Goal: Task Accomplishment & Management: Use online tool/utility

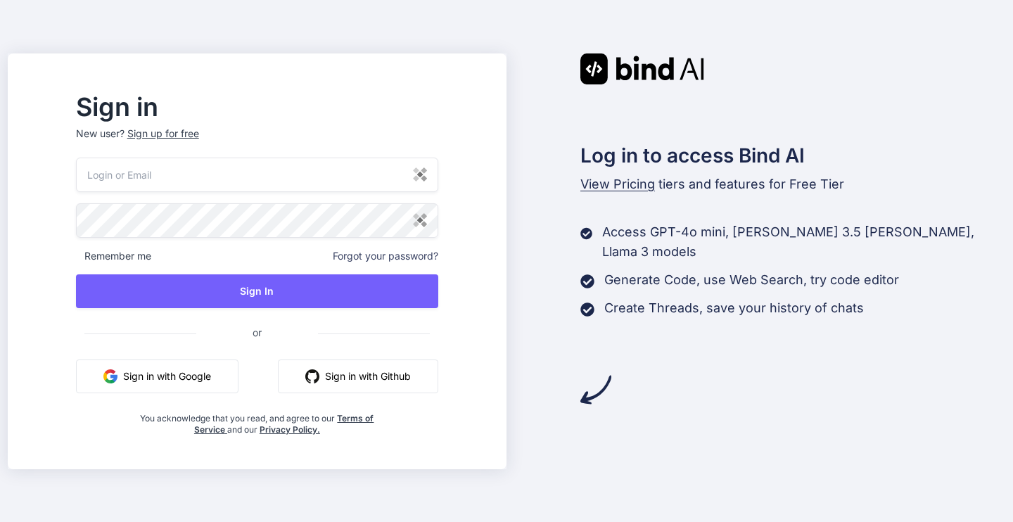
click at [388, 169] on input "email" at bounding box center [257, 175] width 362 height 34
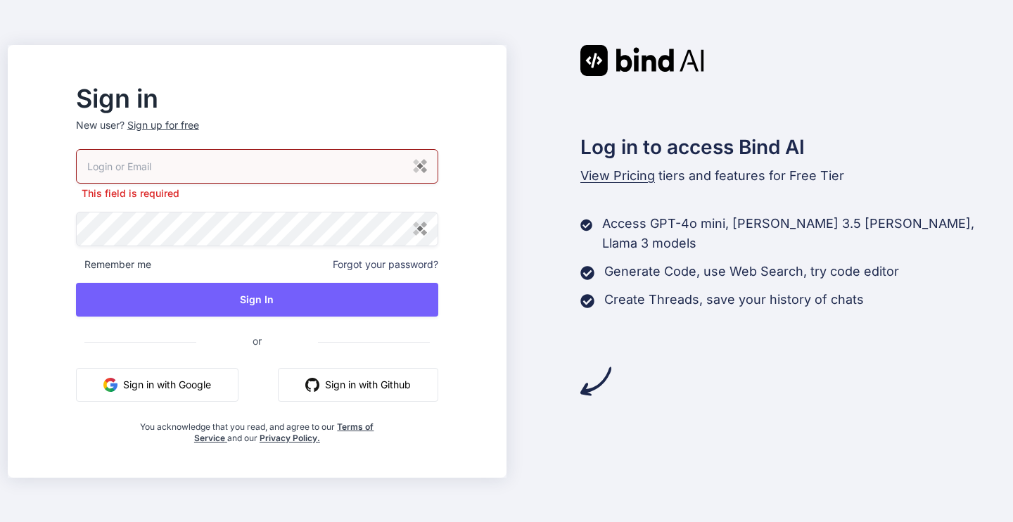
click at [331, 168] on input "email" at bounding box center [257, 166] width 362 height 34
click at [427, 168] on img at bounding box center [420, 166] width 14 height 14
type input "[EMAIL_ADDRESS][DOMAIN_NAME]"
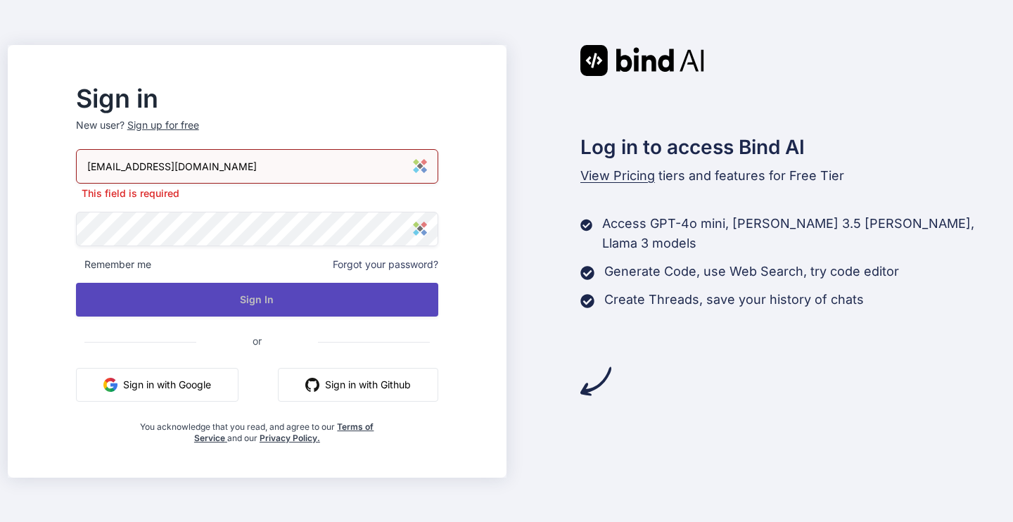
click at [314, 300] on button "Sign In" at bounding box center [257, 300] width 362 height 34
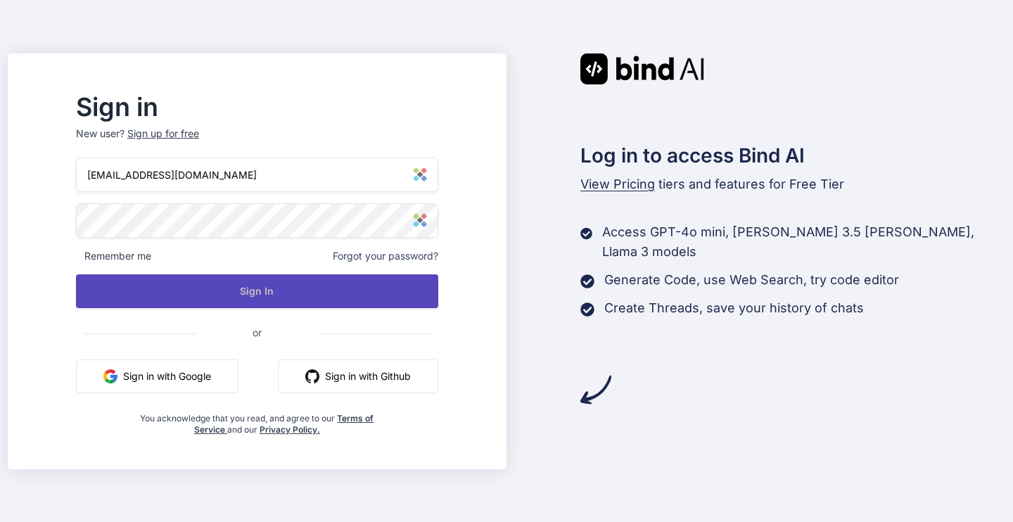
click at [314, 297] on button "Sign In" at bounding box center [257, 291] width 362 height 34
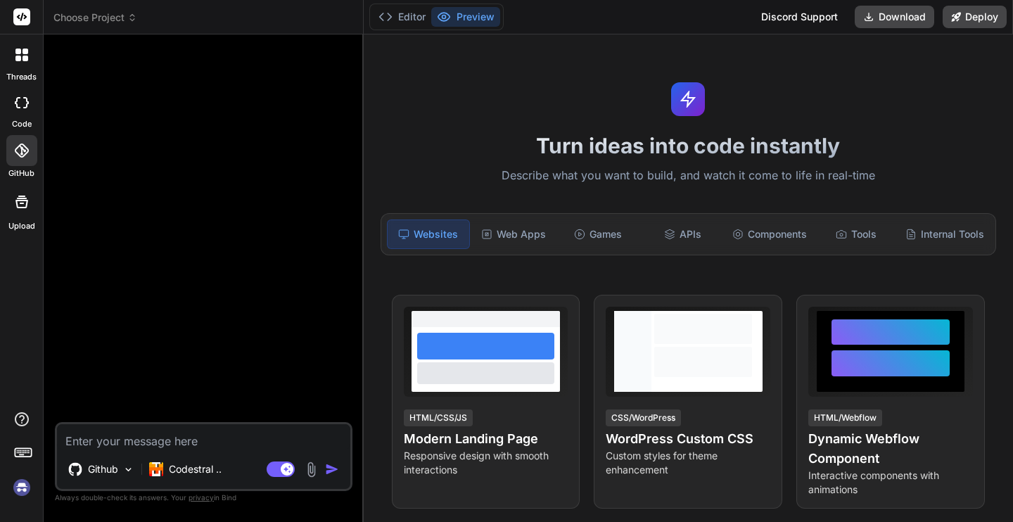
click at [127, 87] on div at bounding box center [205, 234] width 295 height 376
click at [108, 20] on span "Choose Project" at bounding box center [95, 18] width 84 height 14
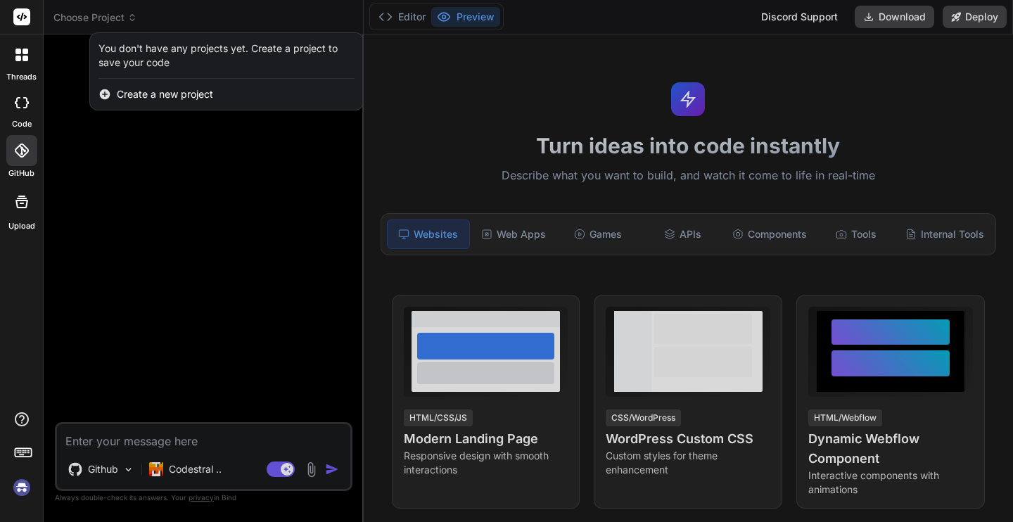
click at [108, 20] on div at bounding box center [506, 261] width 1013 height 522
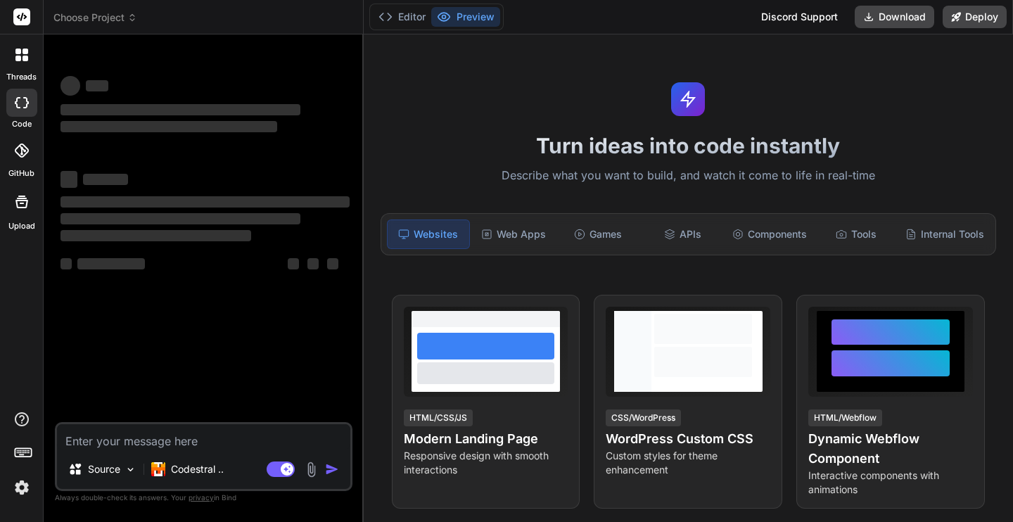
click at [108, 20] on span "Choose Project" at bounding box center [95, 18] width 84 height 14
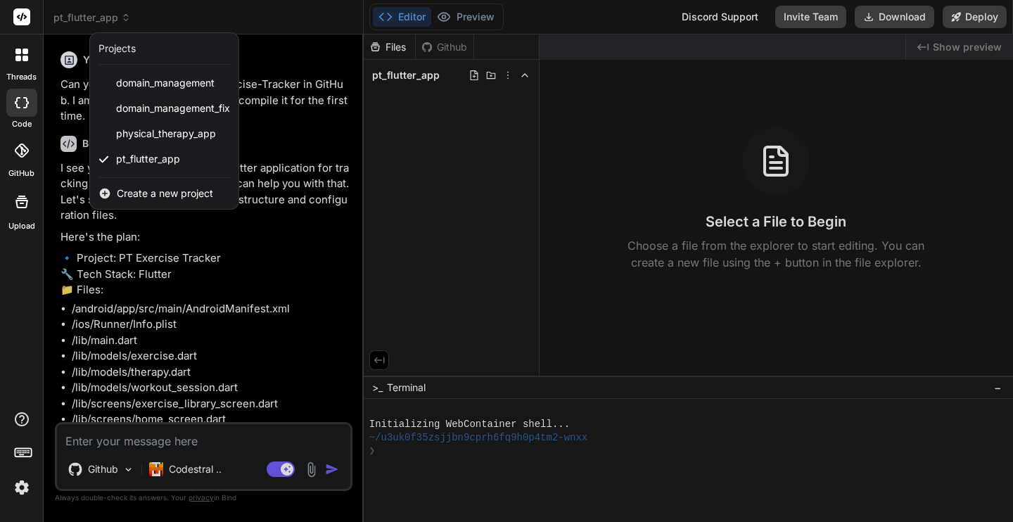
type textarea "x"
click at [107, 20] on div at bounding box center [506, 261] width 1013 height 522
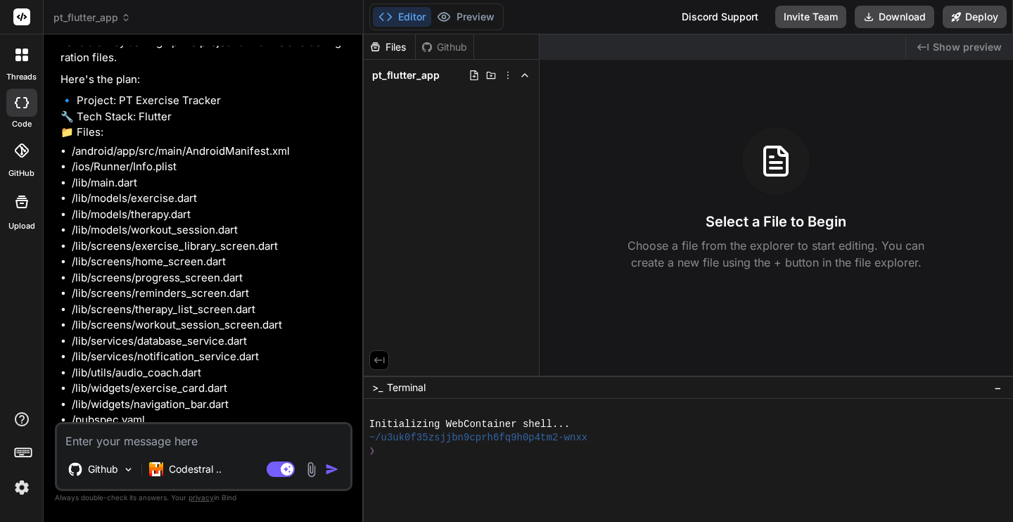
scroll to position [203, 0]
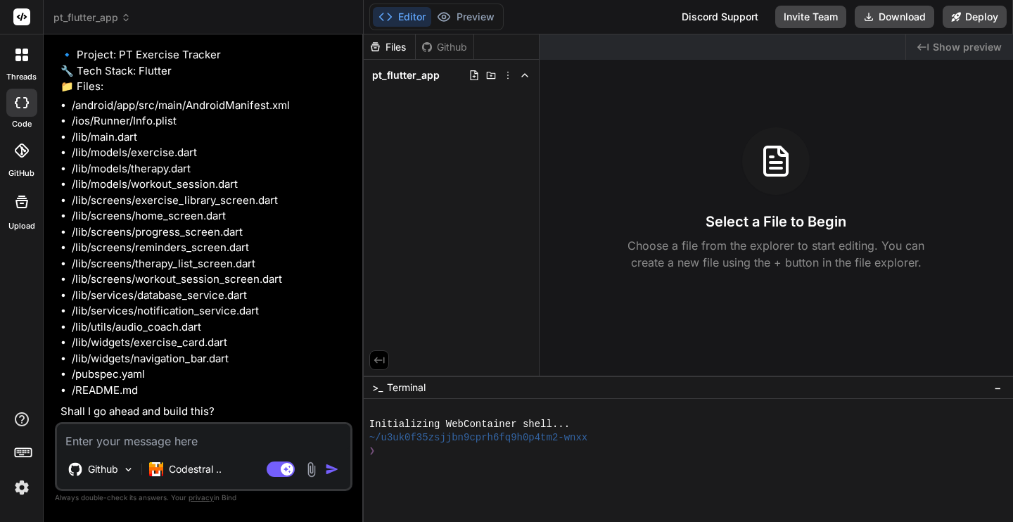
click at [127, 444] on textarea at bounding box center [203, 436] width 293 height 25
type textarea "I"
type textarea "x"
type textarea "Is"
type textarea "x"
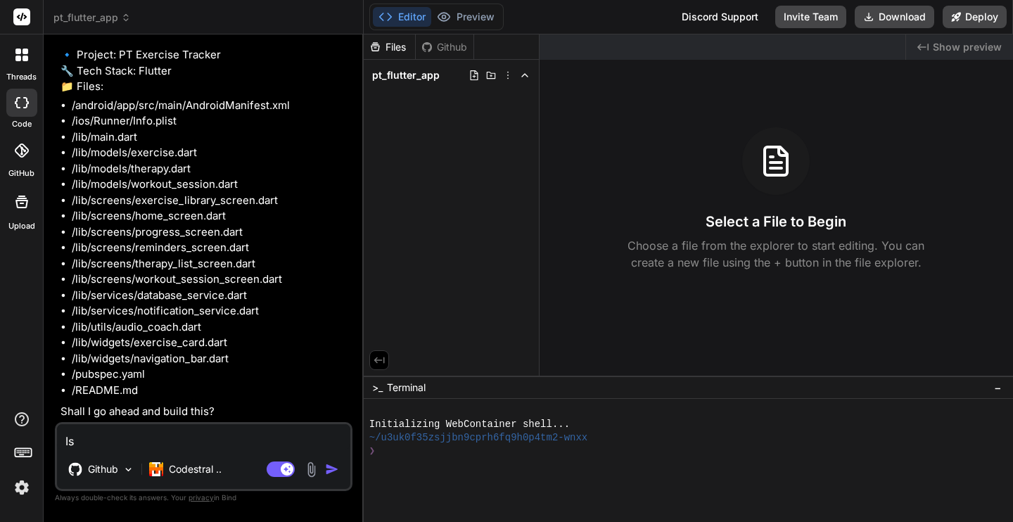
type textarea "Isn"
type textarea "x"
type textarea "Isn'"
type textarea "x"
type textarea "Isn't"
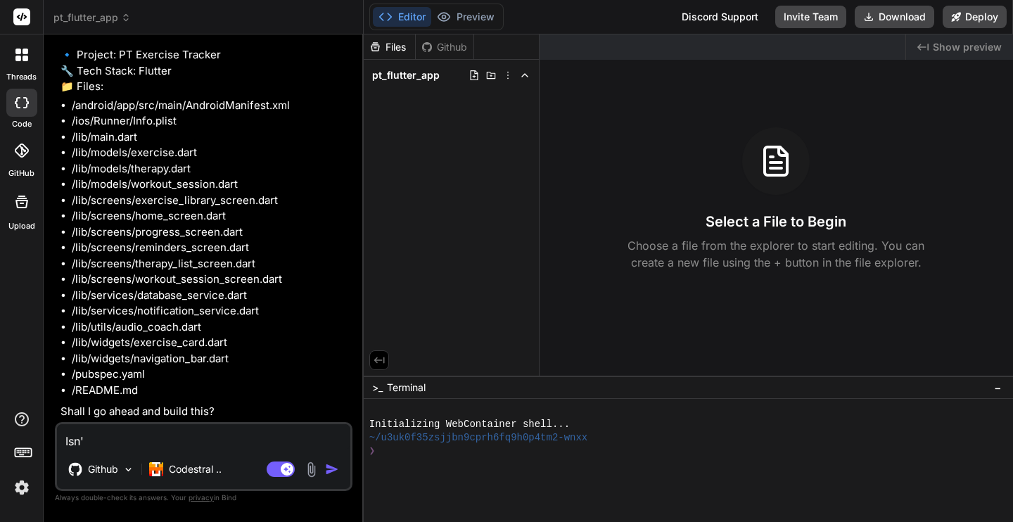
type textarea "x"
type textarea "Isn't"
type textarea "x"
type textarea "Isn't i"
type textarea "x"
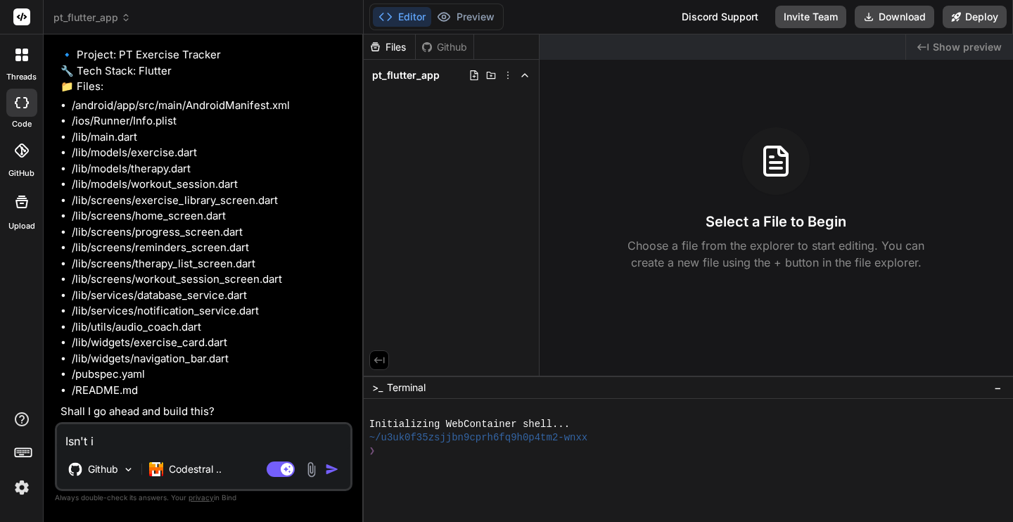
type textarea "Isn't it"
type textarea "x"
type textarea "Isn't it"
type textarea "x"
type textarea "Isn't it a"
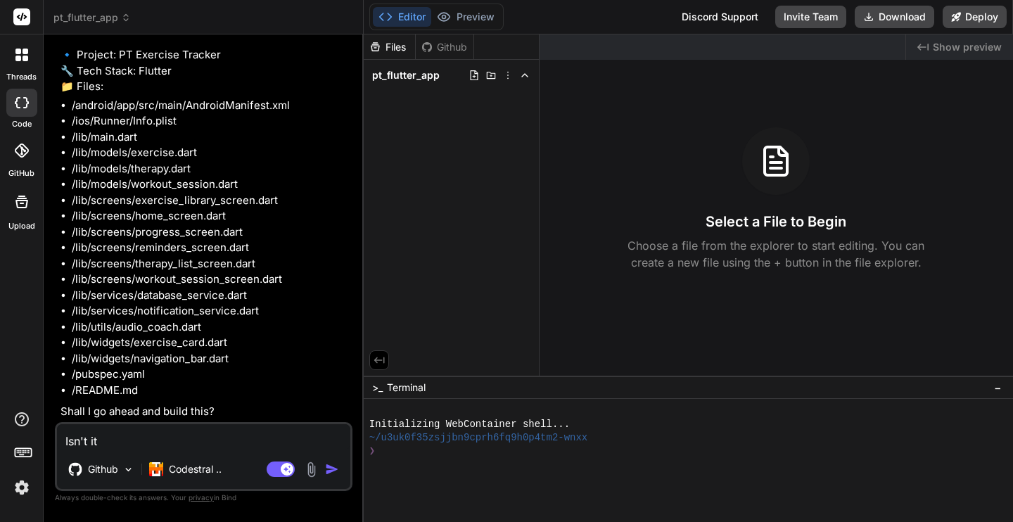
type textarea "x"
type textarea "Isn't it al"
type textarea "x"
type textarea "Isn't it alr"
type textarea "x"
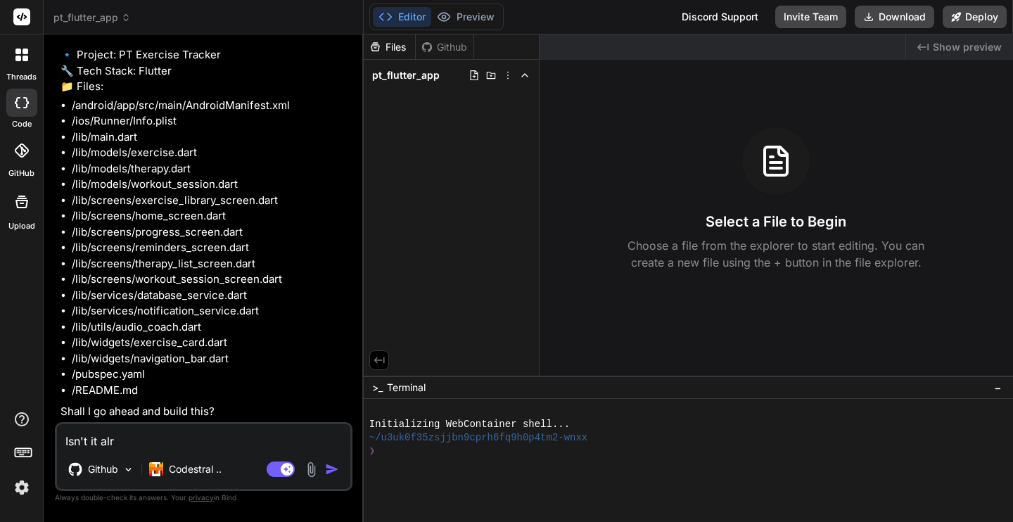
type textarea "Isn't it alre"
type textarea "x"
type textarea "Isn't it alrea"
type textarea "x"
type textarea "Isn't it alread"
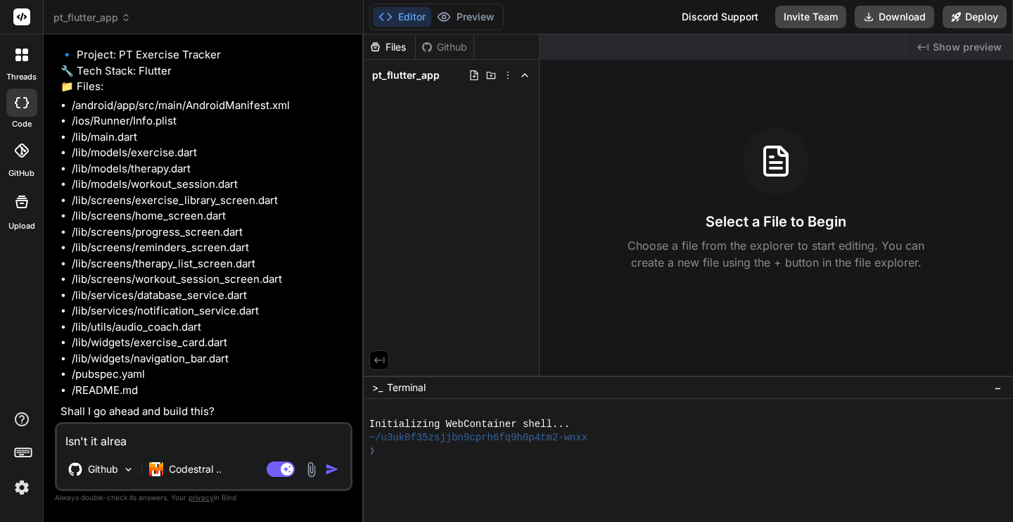
type textarea "x"
type textarea "Isn't it already"
type textarea "x"
type textarea "Isn't it already"
type textarea "x"
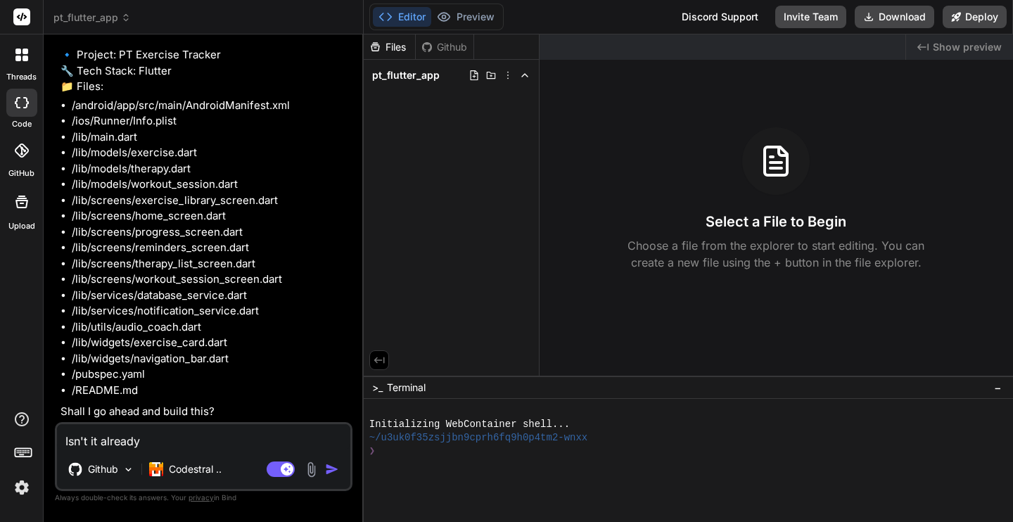
type textarea "Isn't it already b"
type textarea "x"
type textarea "Isn't it already bu"
type textarea "x"
type textarea "Isn't it already [PERSON_NAME]"
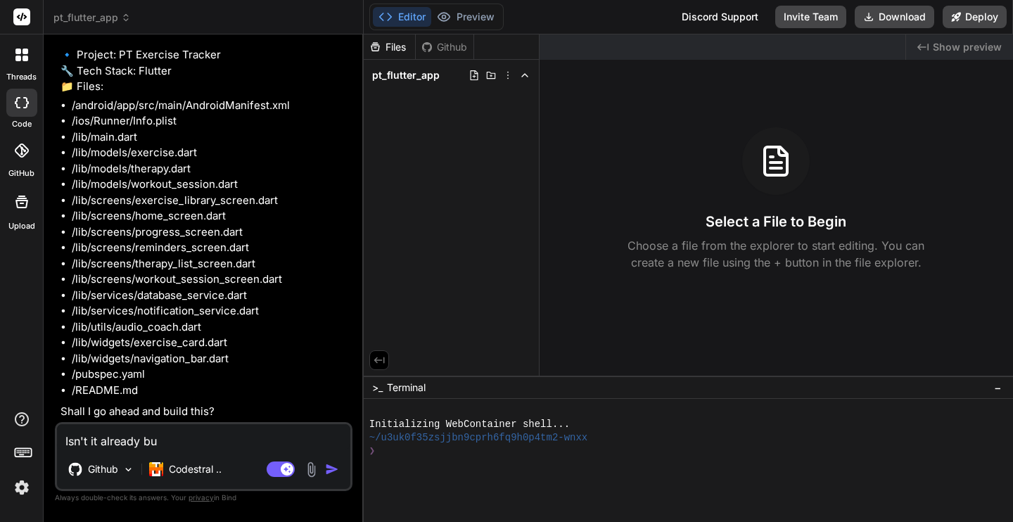
type textarea "x"
type textarea "Isn't it already buil"
type textarea "x"
type textarea "Isn't it already built"
type textarea "x"
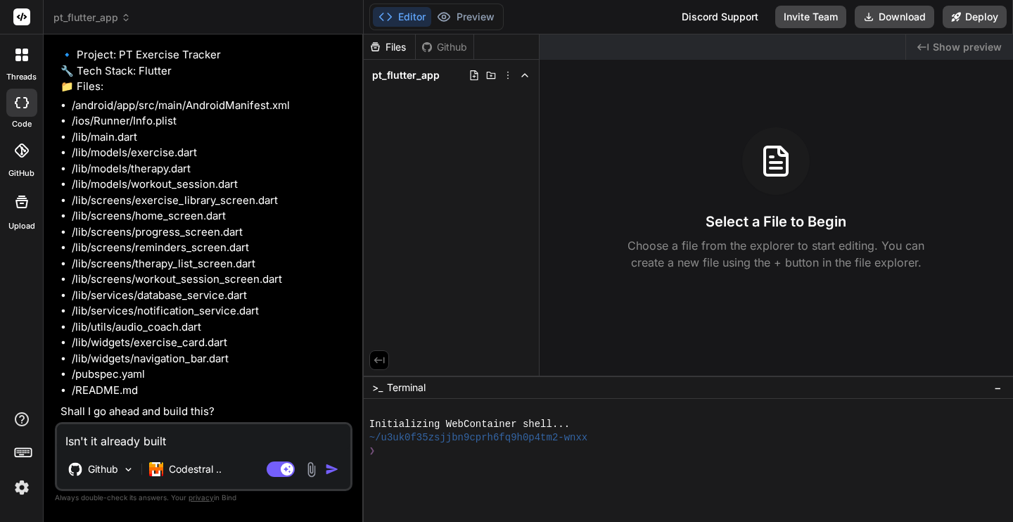
type textarea "Isn't it already built?"
type textarea "x"
type textarea "Isn't it already built?"
type textarea "x"
type textarea "Isn't it already built? D"
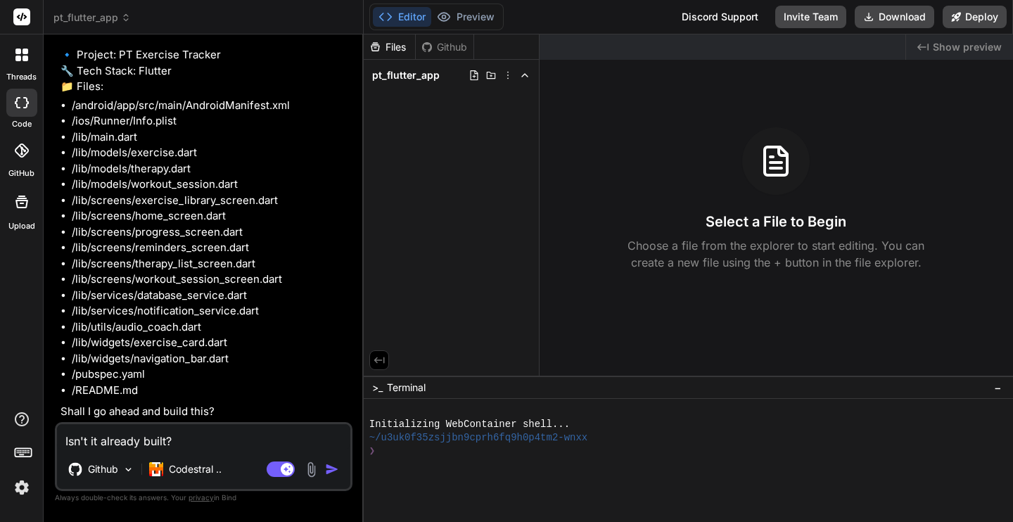
type textarea "x"
type textarea "Isn't it already built? Do"
type textarea "x"
type textarea "Isn't it already built? Do"
type textarea "x"
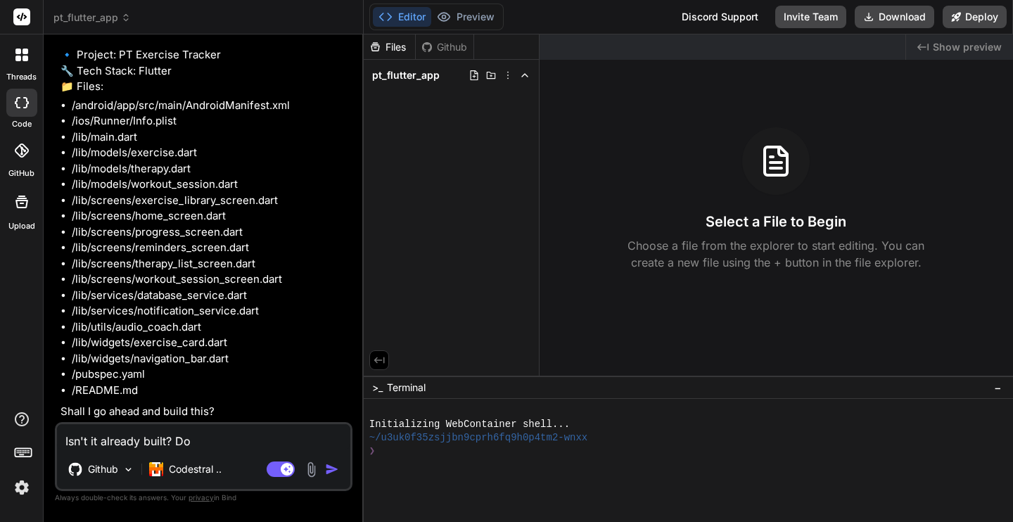
type textarea "Isn't it already built? Do y"
type textarea "x"
type textarea "Isn't it already built? Do yo"
type textarea "x"
type textarea "Isn't it already built? Do you"
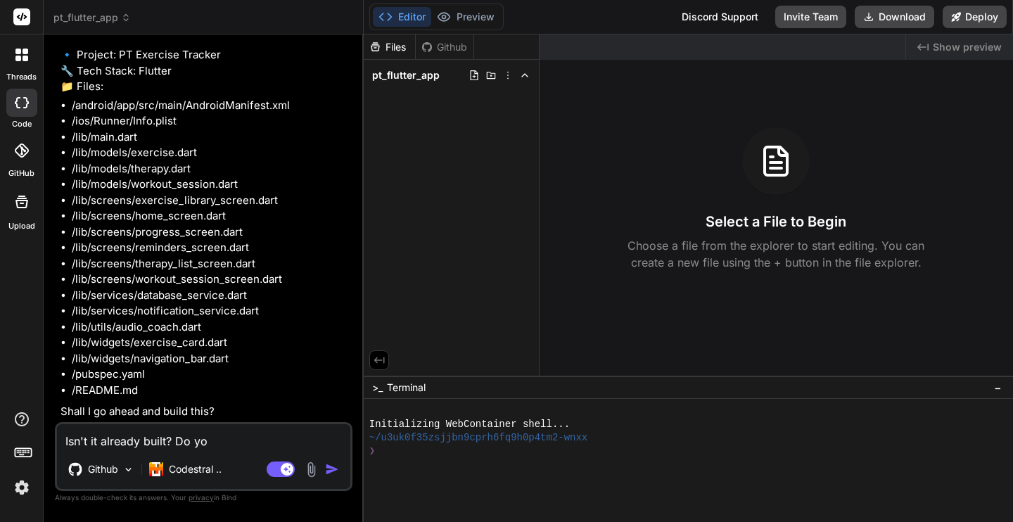
type textarea "x"
type textarea "Isn't it already built? Do you"
type textarea "x"
type textarea "Isn't it already built? Do you n"
type textarea "x"
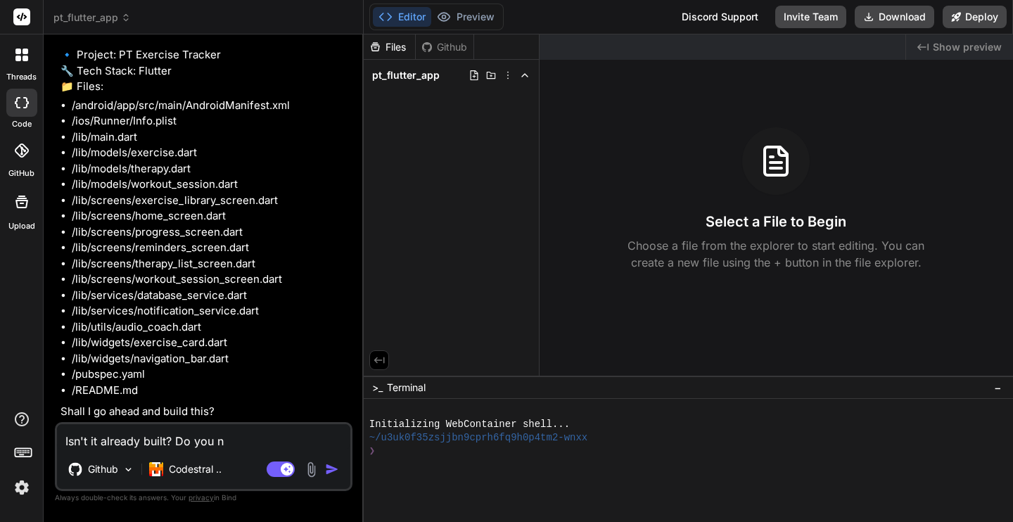
type textarea "Isn't it already built? Do you ne"
type textarea "x"
type textarea "Isn't it already built? Do you nee"
type textarea "x"
type textarea "Isn't it already built? Do you need"
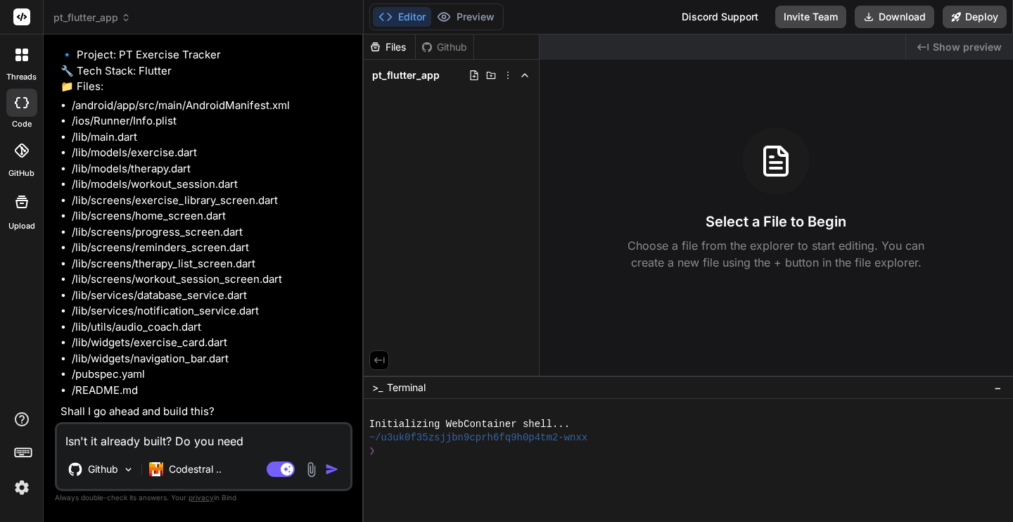
type textarea "x"
type textarea "Isn't it already built? Do you need"
type textarea "x"
type textarea "Isn't it already built? Do you need t"
type textarea "x"
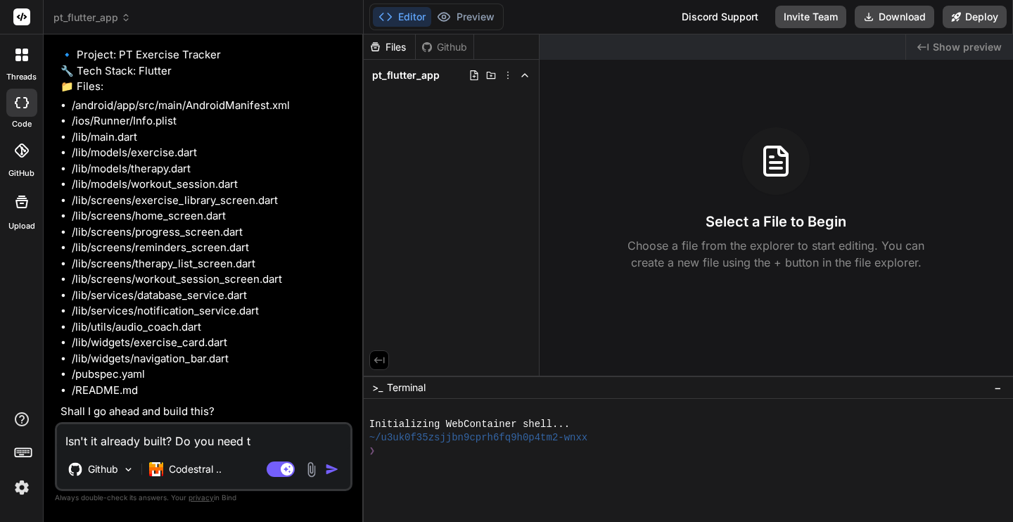
type textarea "Isn't it already built? Do you need to"
type textarea "x"
type textarea "Isn't it already built? Do you need to"
type textarea "x"
type textarea "Isn't it already built? Do you need to r"
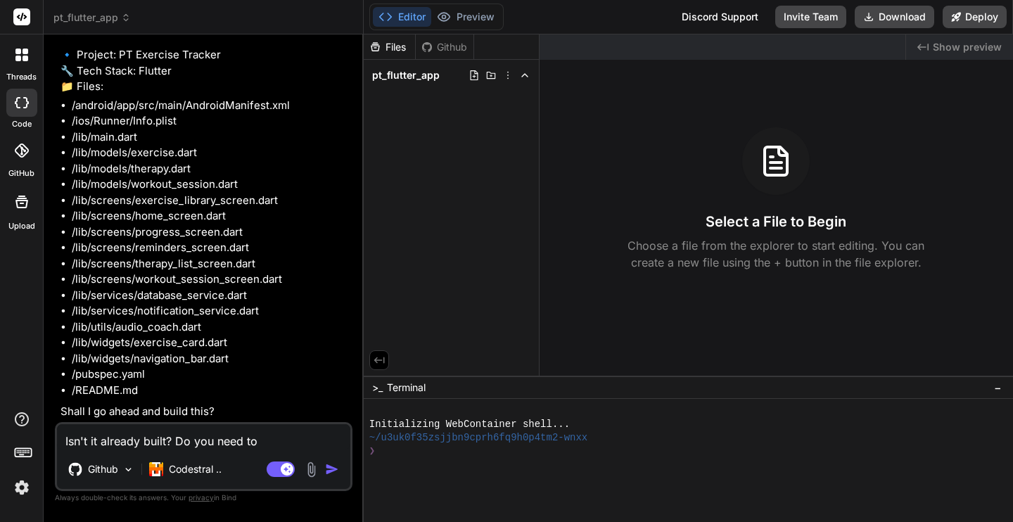
type textarea "x"
type textarea "Isn't it already built? Do you need to re"
type textarea "x"
type textarea "Isn't it already built? Do you need to reb"
type textarea "x"
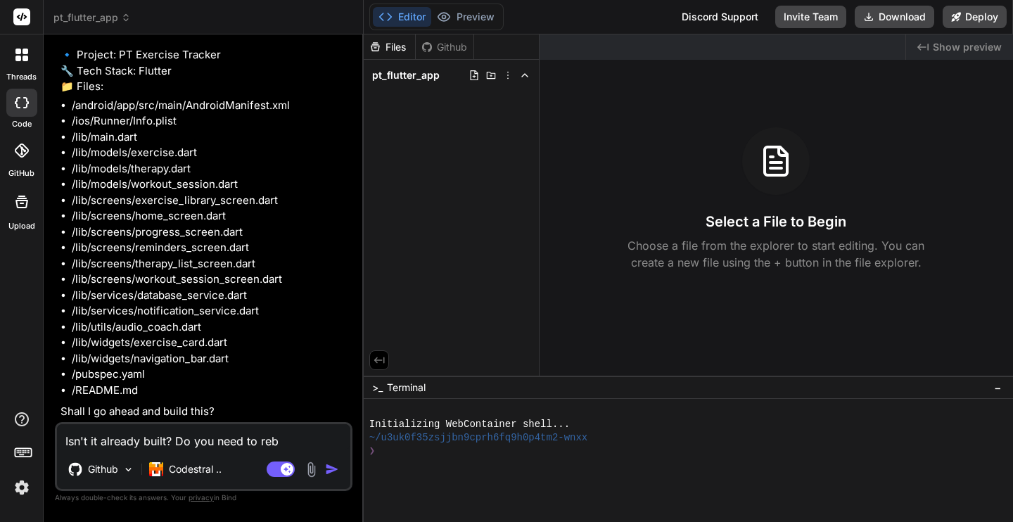
type textarea "Isn't it already built? Do you need to rebu"
type textarea "x"
type textarea "Isn't it already built? Do you need to rebui"
type textarea "x"
type textarea "Isn't it already built? Do you need to rebuil"
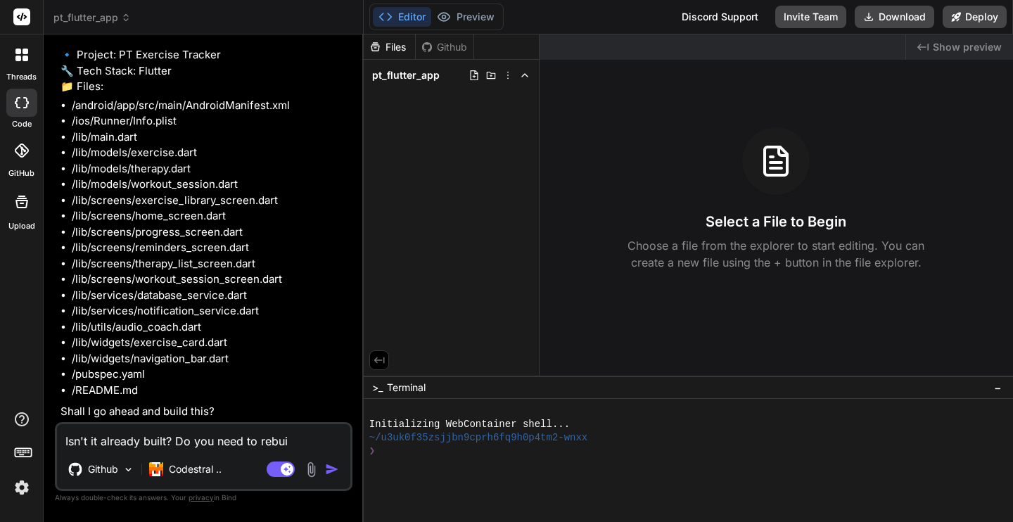
type textarea "x"
type textarea "Isn't it already built? Do you need to rebuilt"
type textarea "x"
type textarea "Isn't it already built? Do you need to rebuilt"
type textarea "x"
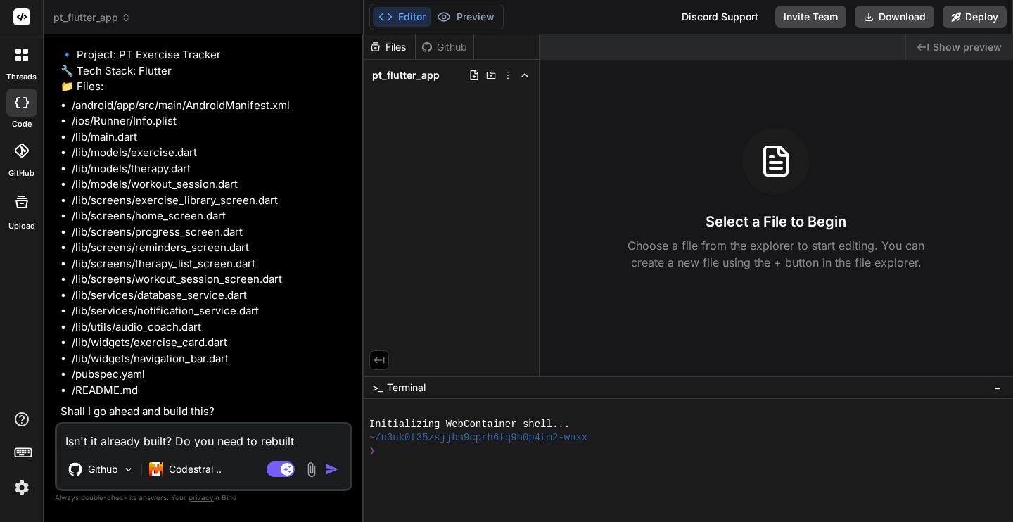
type textarea "Isn't it already built? Do you need to rebuilt i"
type textarea "x"
type textarea "Isn't it already built? Do you need to rebuilt it"
type textarea "x"
type textarea "Isn't it already built? Do you need to rebuilt i"
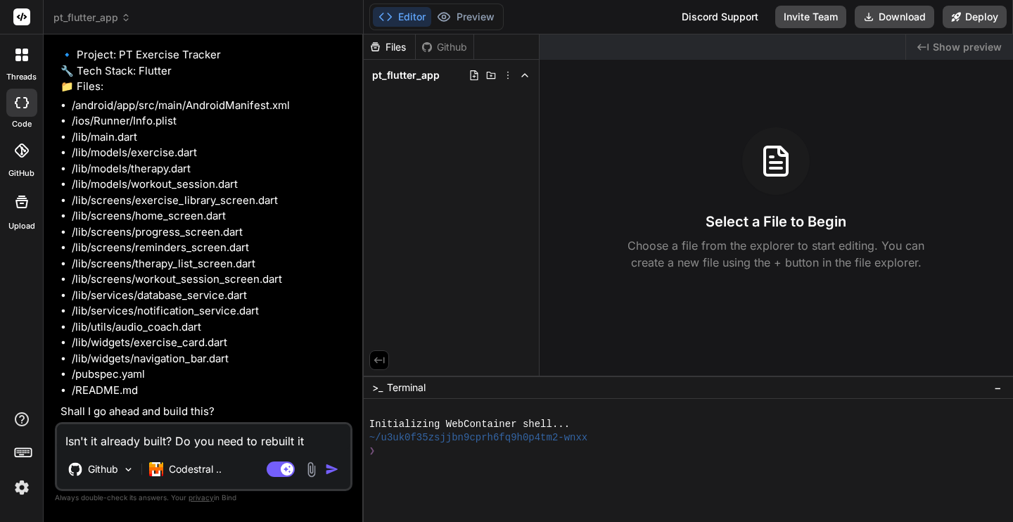
type textarea "x"
type textarea "Isn't it already built? Do you need to rebuilt"
type textarea "x"
type textarea "Isn't it already built? Do you need to rebuilt"
type textarea "x"
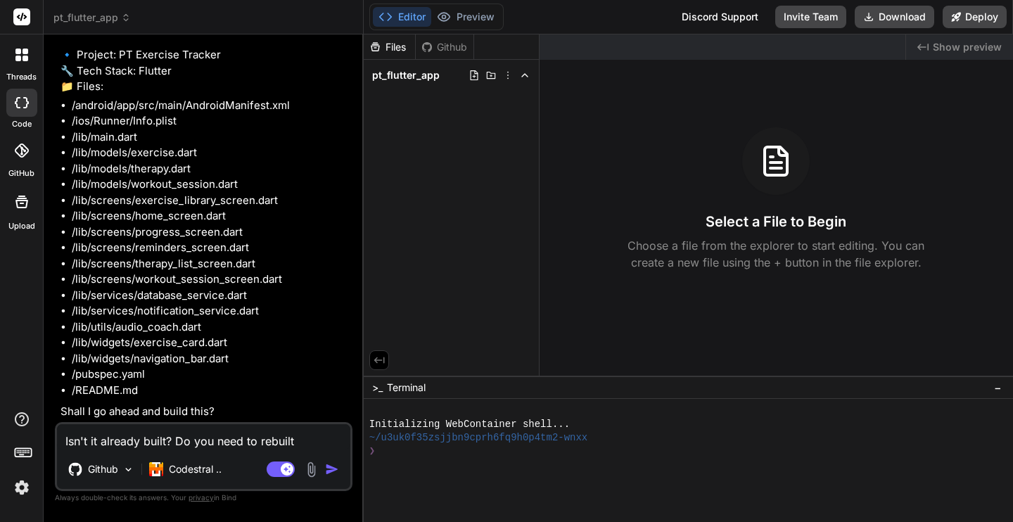
type textarea "Isn't it already built? Do you need to rebuil"
type textarea "x"
type textarea "Isn't it already built? Do you need to rebuild"
type textarea "x"
type textarea "Isn't it already built? Do you need to rebuild"
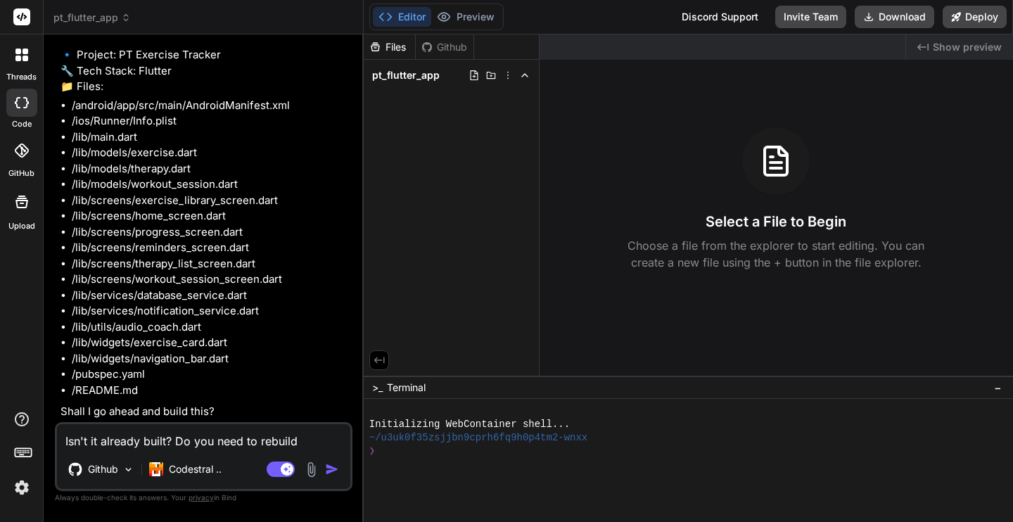
type textarea "x"
type textarea "Isn't it already built? Do you need to rebuild i"
type textarea "x"
type textarea "Isn't it already built? Do you need to rebuild it"
type textarea "x"
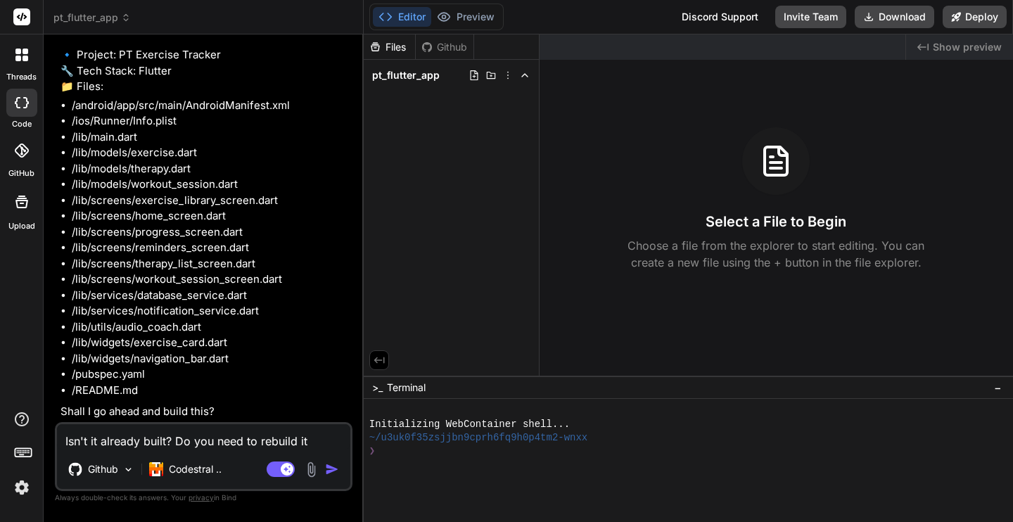
type textarea "Isn't it already built? Do you need to rebuild it?"
type textarea "x"
type textarea "Isn't it already built? Do you need to rebuild it?"
type textarea "x"
type textarea "Isn't it already built? Do you need to rebuild it? O"
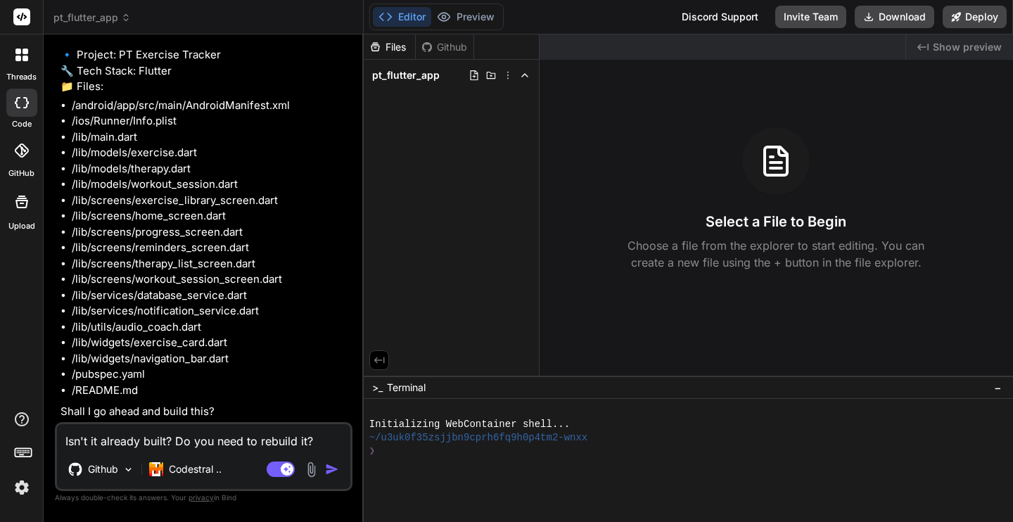
type textarea "x"
type textarea "Isn't it already built? Do you need to rebuild it? Or"
type textarea "x"
type textarea "Isn't it already built? Do you need to rebuild it? Or"
type textarea "x"
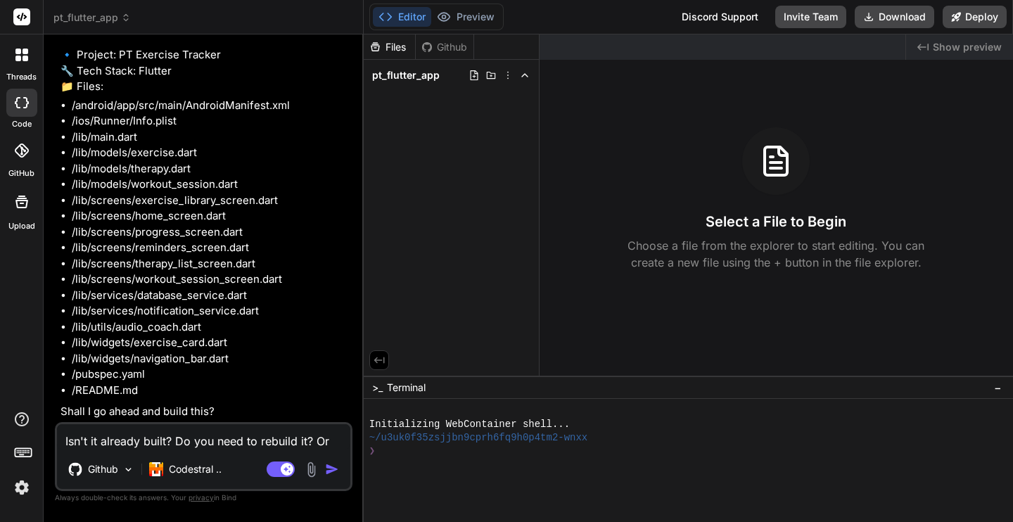
type textarea "Isn't it already built? Do you need to rebuild it? Or j"
type textarea "x"
type textarea "Isn't it already built? Do you need to rebuild it? Or ju"
type textarea "x"
type textarea "Isn't it already built? Do you need to rebuild it? Or jus"
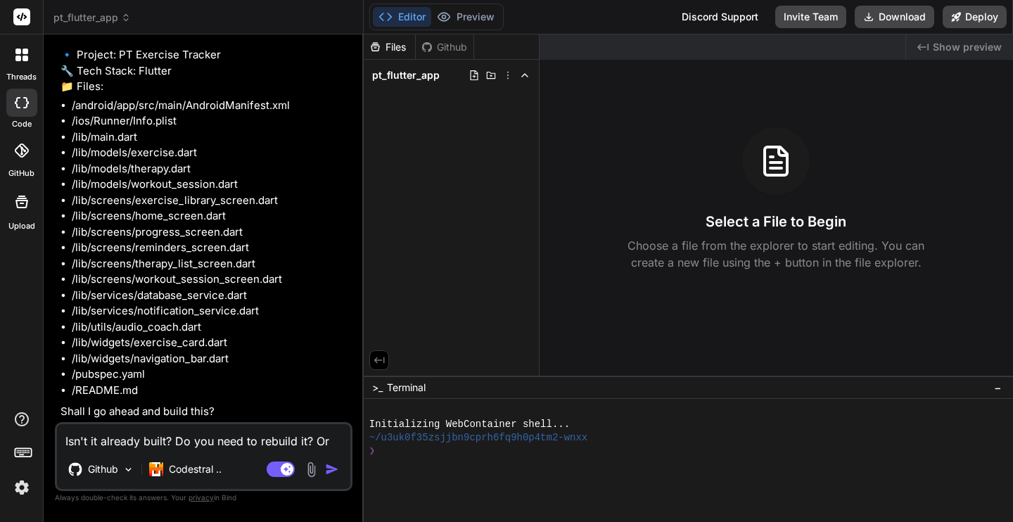
type textarea "x"
type textarea "Isn't it already built? Do you need to rebuild it? Or just"
type textarea "x"
type textarea "Isn't it already built? Do you need to rebuild it? Or just"
type textarea "x"
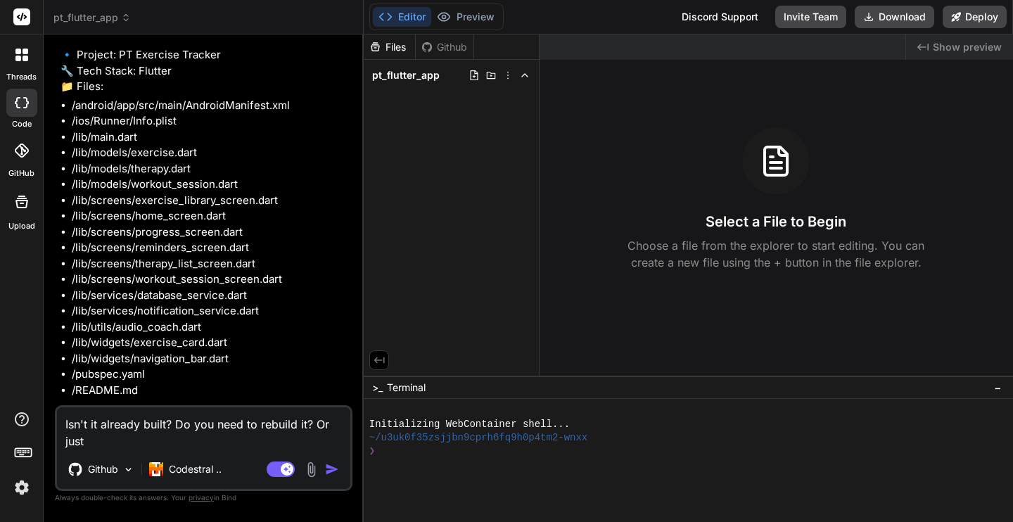
type textarea "Isn't it already built? Do you need to rebuild it? Or just f"
type textarea "x"
type textarea "Isn't it already built? Do you need to rebuild it? Or just fi"
type textarea "x"
type textarea "Isn't it already built? Do you need to rebuild it? Or just fix"
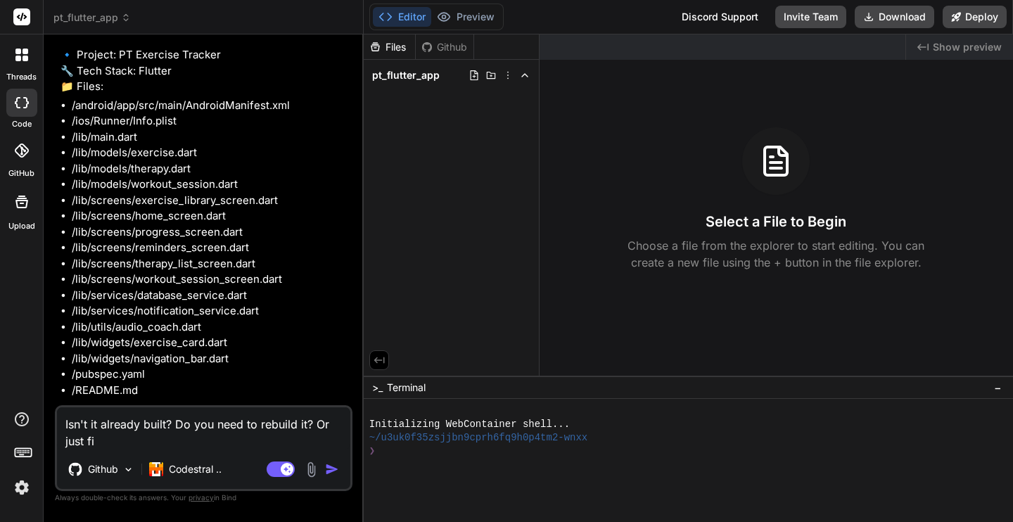
type textarea "x"
type textarea "Isn't it already built? Do you need to rebuild it? Or just fix"
type textarea "x"
type textarea "Isn't it already built? Do you need to rebuild it? Or just fix i"
type textarea "x"
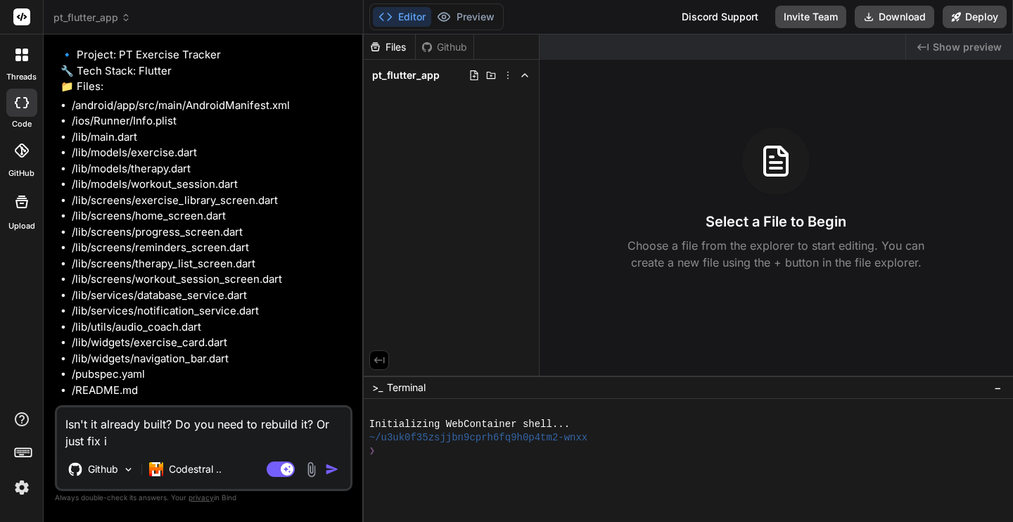
type textarea "Isn't it already built? Do you need to rebuild it? Or just fix it"
type textarea "x"
type textarea "Isn't it already built? Do you need to rebuild it? Or just fix it?"
type textarea "x"
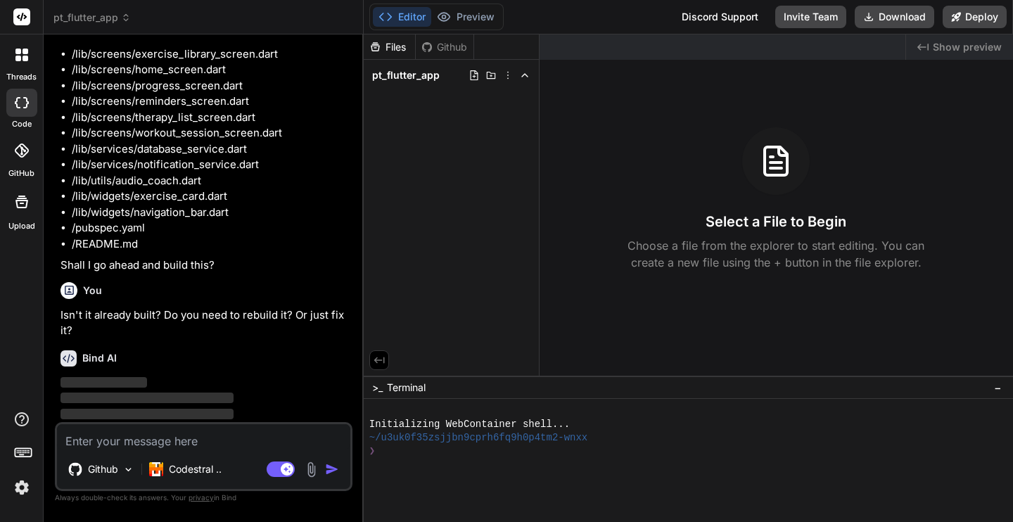
scroll to position [365, 0]
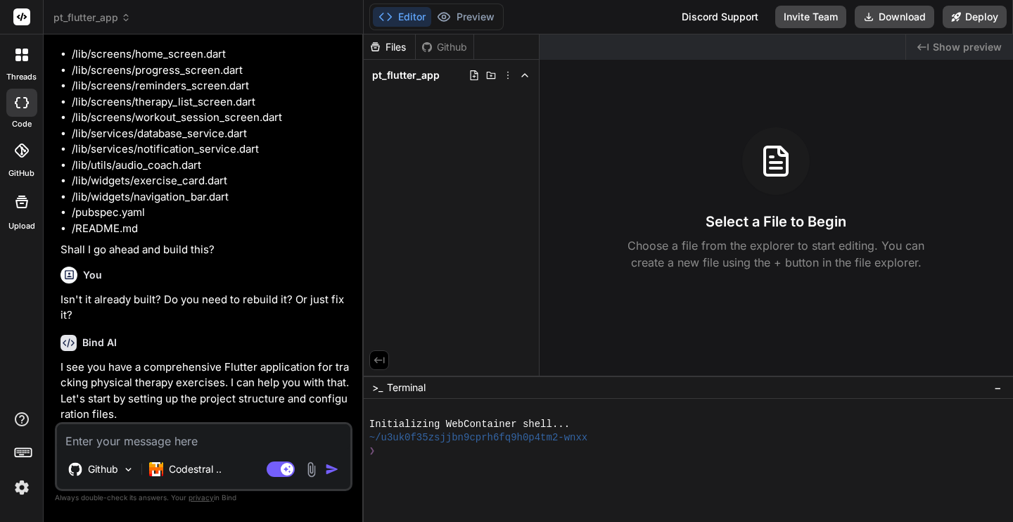
type textarea "x"
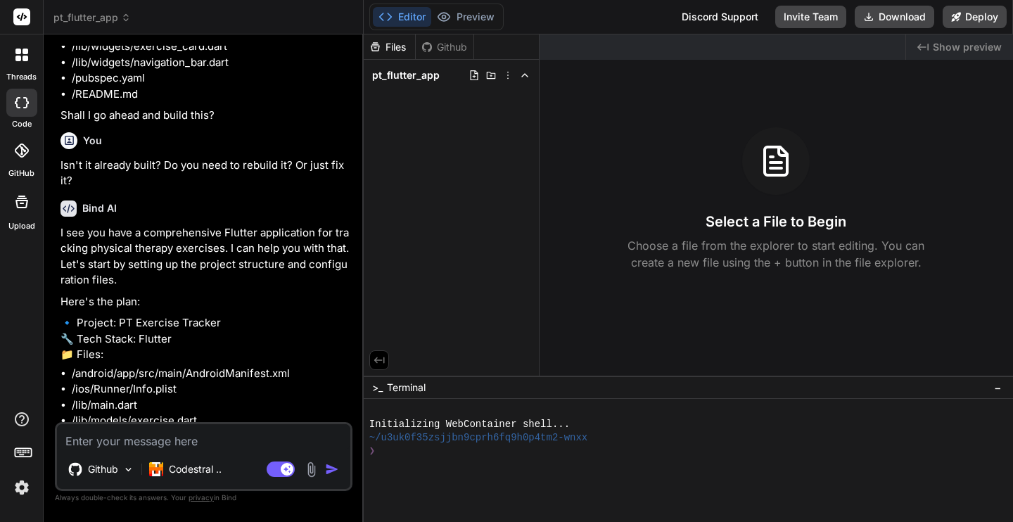
scroll to position [497, 0]
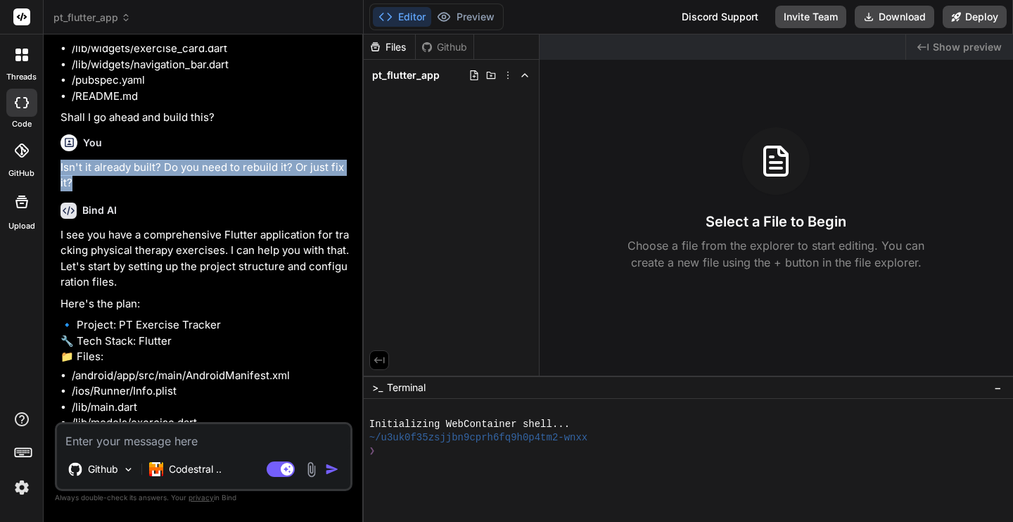
drag, startPoint x: 84, startPoint y: 183, endPoint x: 53, endPoint y: 164, distance: 36.3
click at [53, 164] on div "Bind AI Web Search Created with Pixso. Code Generator You Can you please review…" at bounding box center [204, 277] width 320 height 487
copy p "Isn't it already built? Do you need to rebuild it? Or just fix it?"
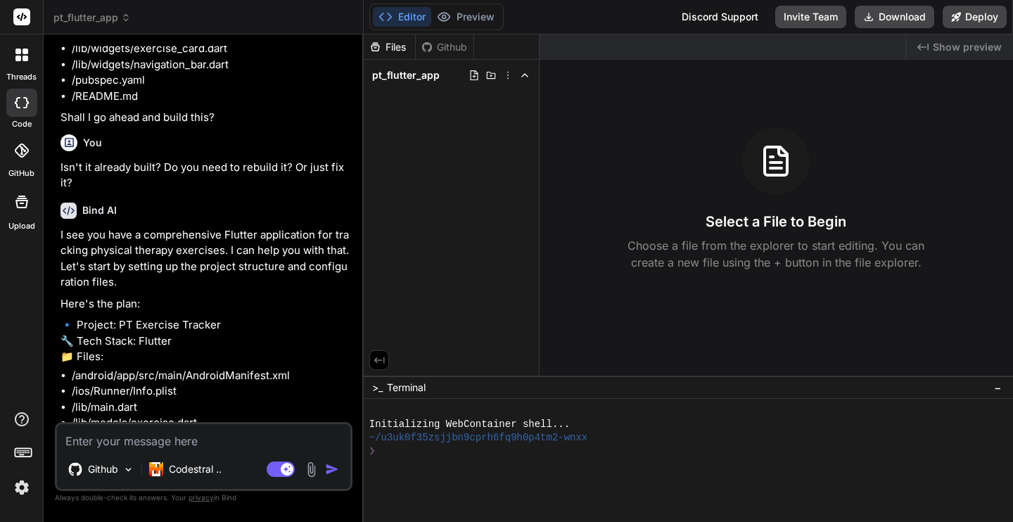
click at [164, 439] on textarea at bounding box center [203, 436] width 293 height 25
paste textarea "Isn't it already built? Do you need to rebuild it? Or just fix it?"
type textarea "Isn't it already built? Do you need to rebuild it? Or just fix it?"
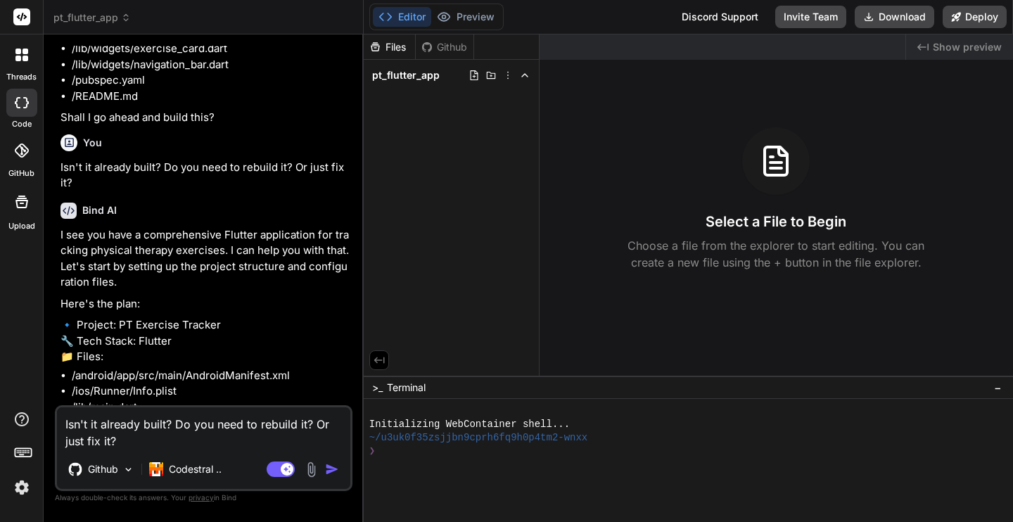
type textarea "x"
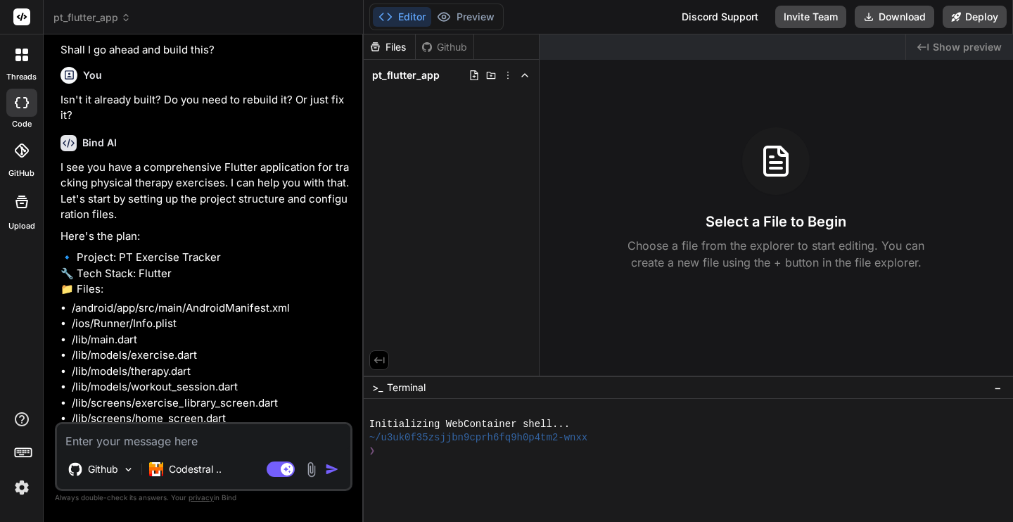
scroll to position [1189, 0]
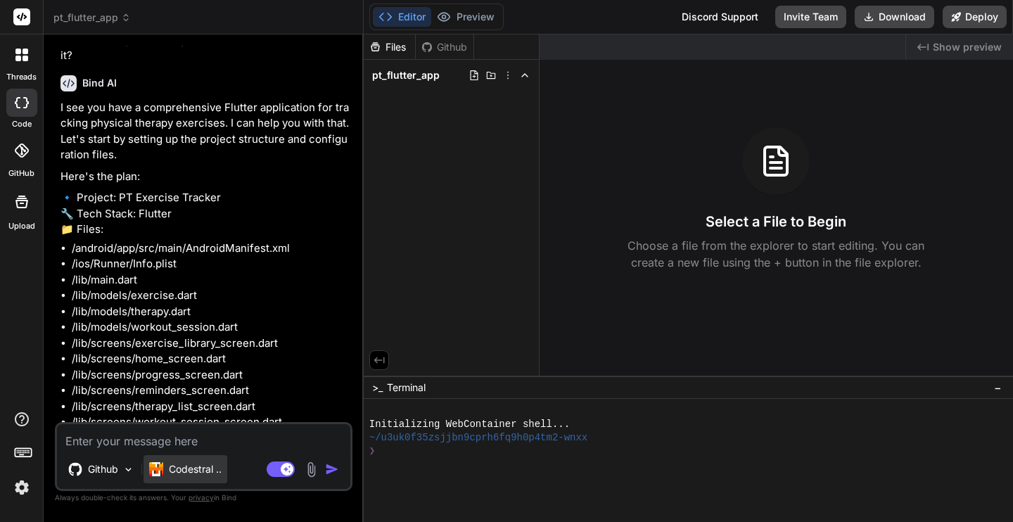
click at [215, 471] on p "Codestral .." at bounding box center [195, 469] width 53 height 14
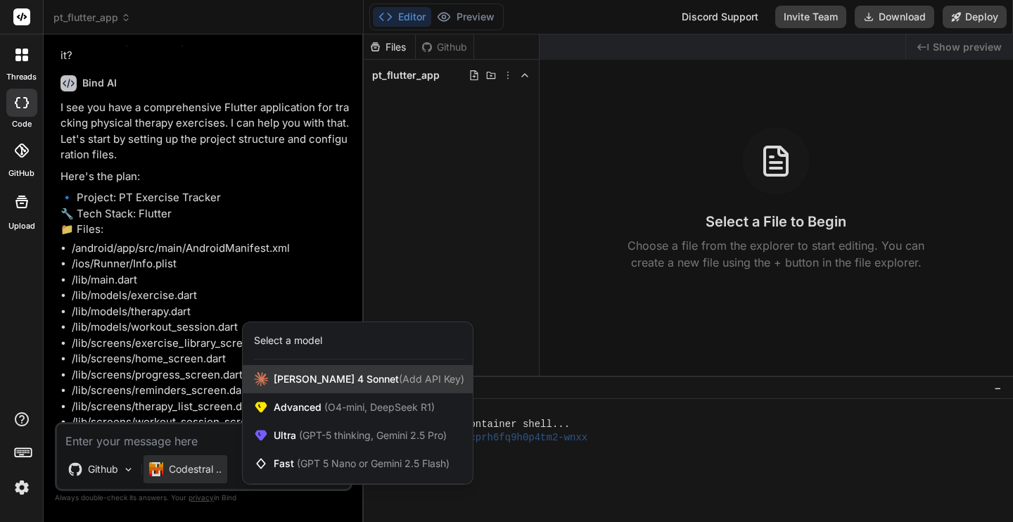
click at [304, 382] on span "[PERSON_NAME] 4 Sonnet (Add API Key)" at bounding box center [369, 379] width 191 height 14
type textarea "x"
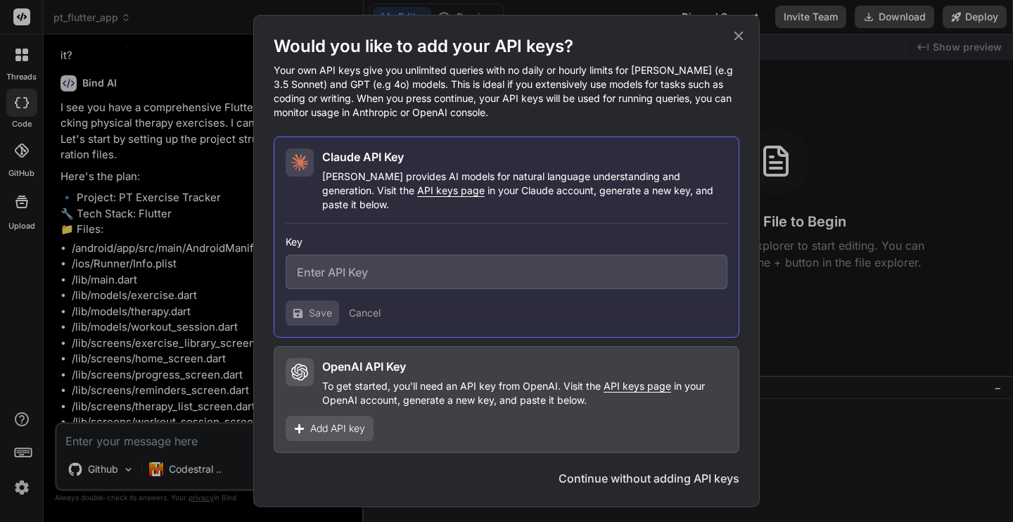
click at [626, 470] on button "Continue without adding API keys" at bounding box center [649, 478] width 181 height 17
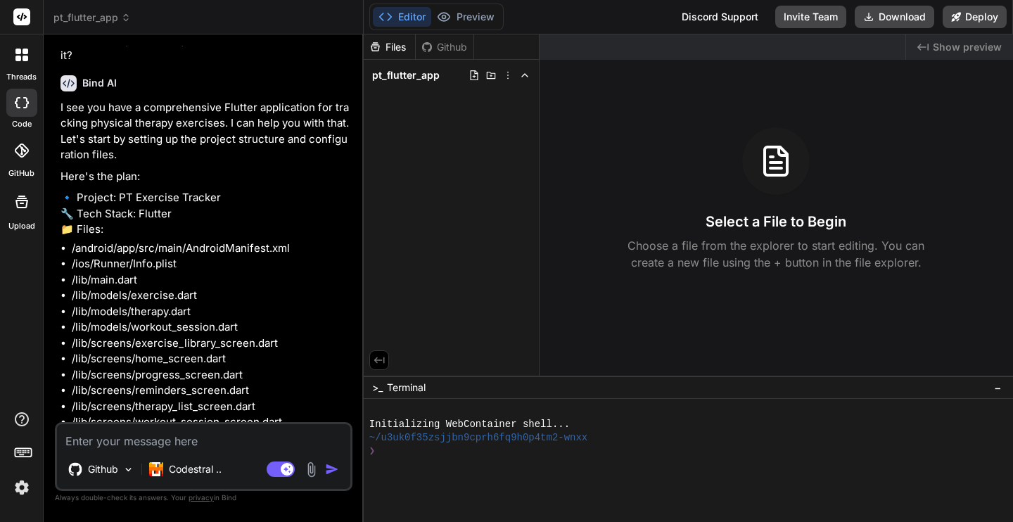
click at [137, 446] on textarea at bounding box center [203, 436] width 293 height 25
paste textarea "Isn't it already built? Do you need to rebuild it? Or just fix it?"
type textarea "Isn't it already built? Do you need to rebuild it? Or just fix it?"
type textarea "x"
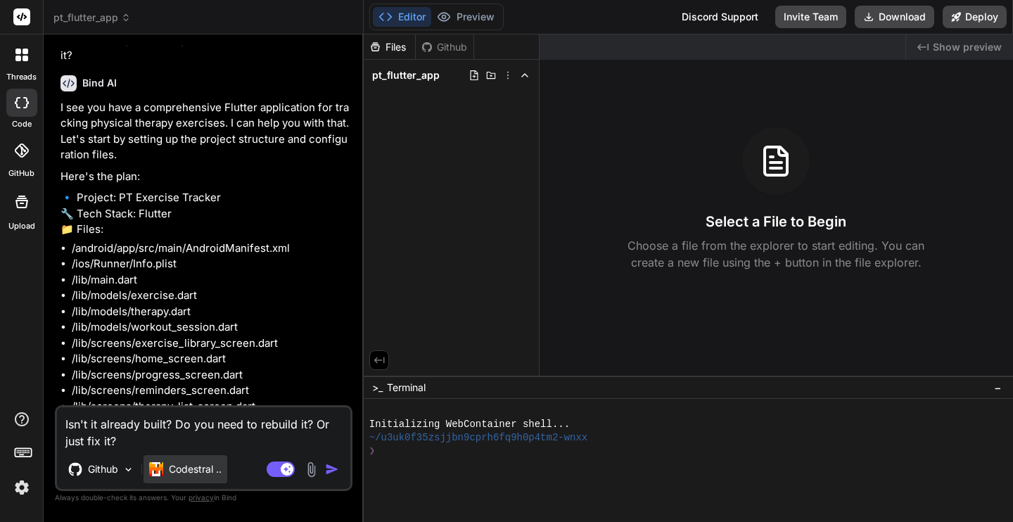
type textarea "Isn't it already built? Do you need to rebuild it? Or just fix it?"
click at [189, 471] on p "Codestral .." at bounding box center [195, 469] width 53 height 14
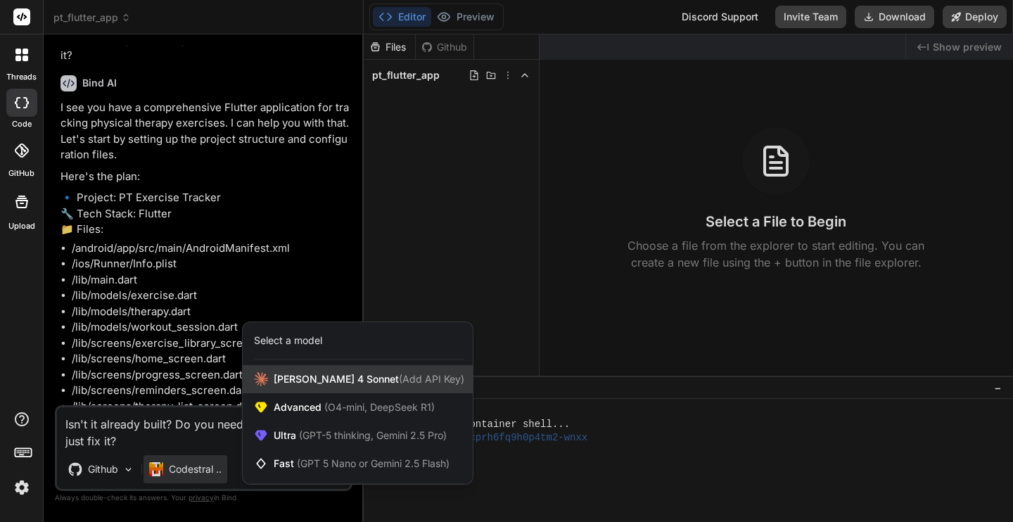
click at [283, 383] on span "[PERSON_NAME] 4 Sonnet (Add API Key)" at bounding box center [369, 379] width 191 height 14
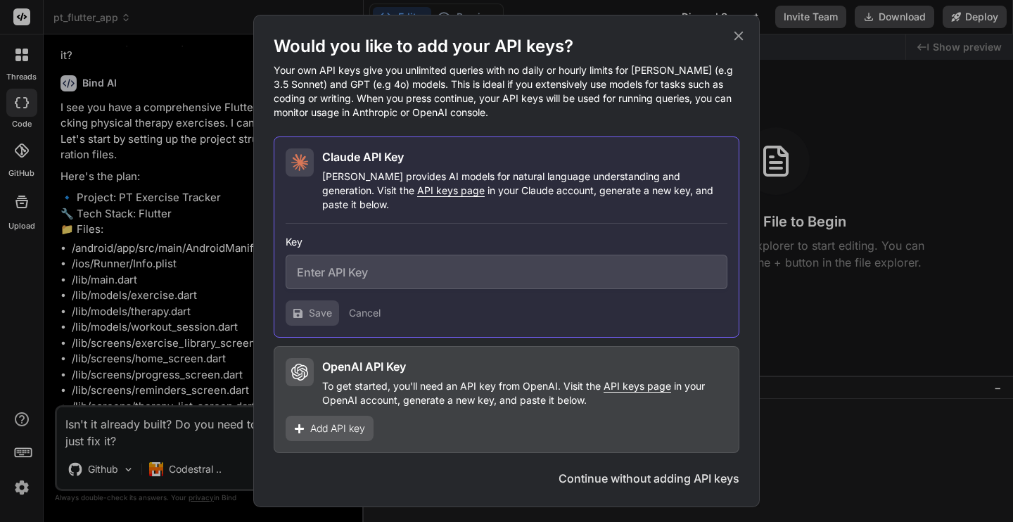
click at [635, 472] on button "Continue without adding API keys" at bounding box center [649, 478] width 181 height 17
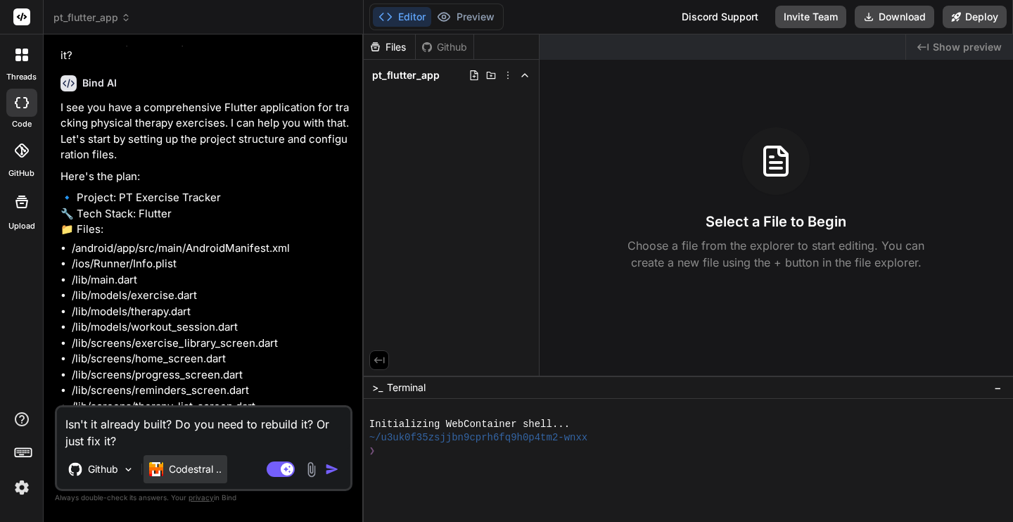
click at [194, 467] on p "Codestral .." at bounding box center [195, 469] width 53 height 14
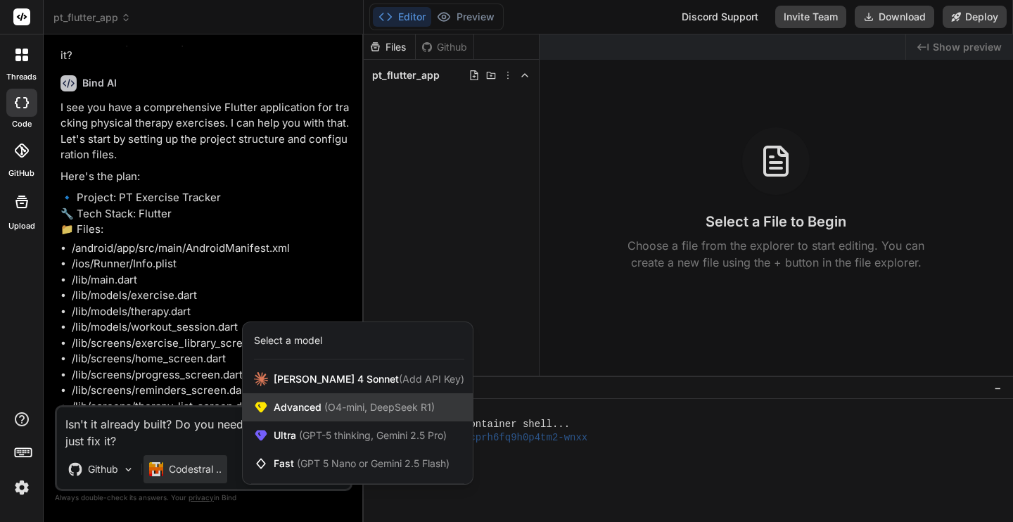
click at [287, 408] on span "Advanced (O4-mini, DeepSeek R1)" at bounding box center [354, 407] width 161 height 14
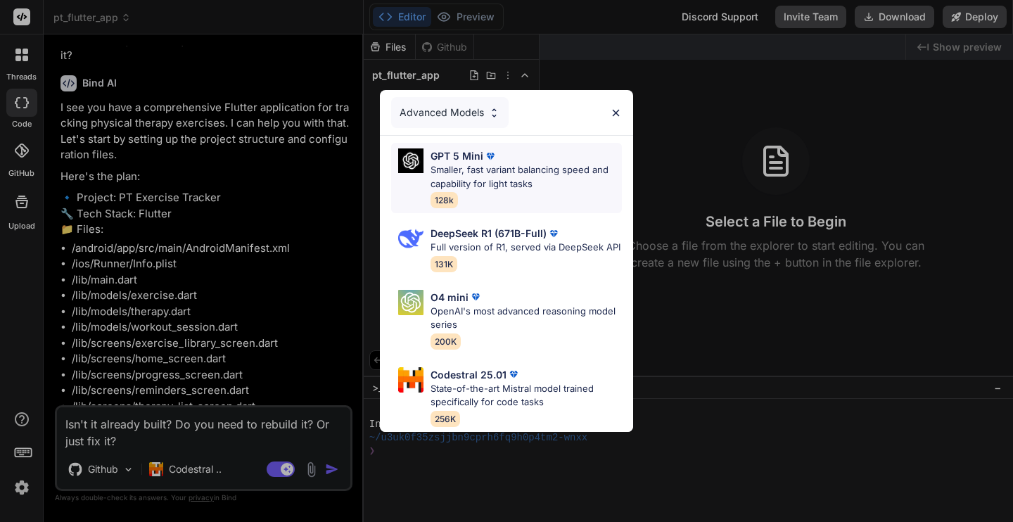
click at [450, 163] on p "Smaller, fast variant balancing speed and capability for light tasks" at bounding box center [526, 176] width 191 height 27
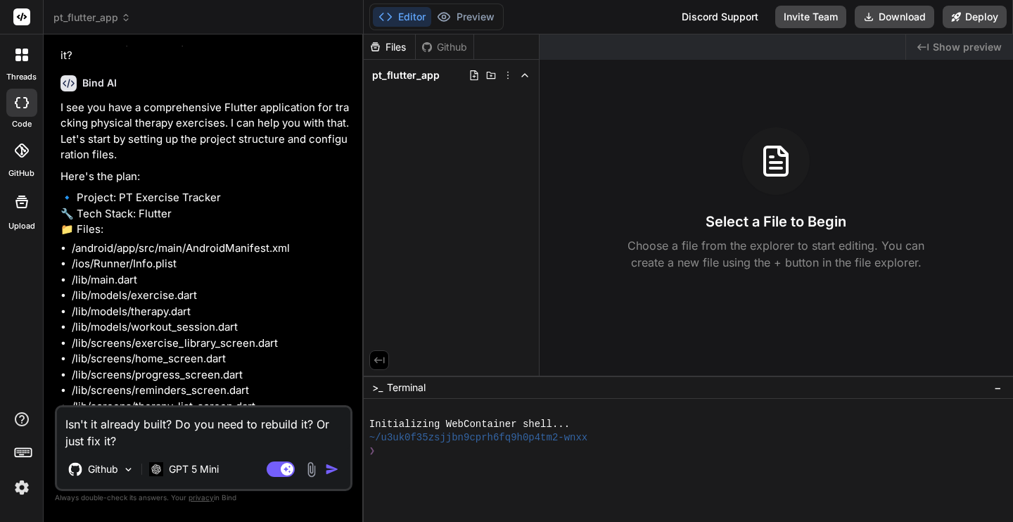
click at [198, 430] on textarea "Isn't it already built? Do you need to rebuild it? Or just fix it?" at bounding box center [203, 428] width 293 height 42
click at [331, 472] on img "button" at bounding box center [332, 469] width 14 height 14
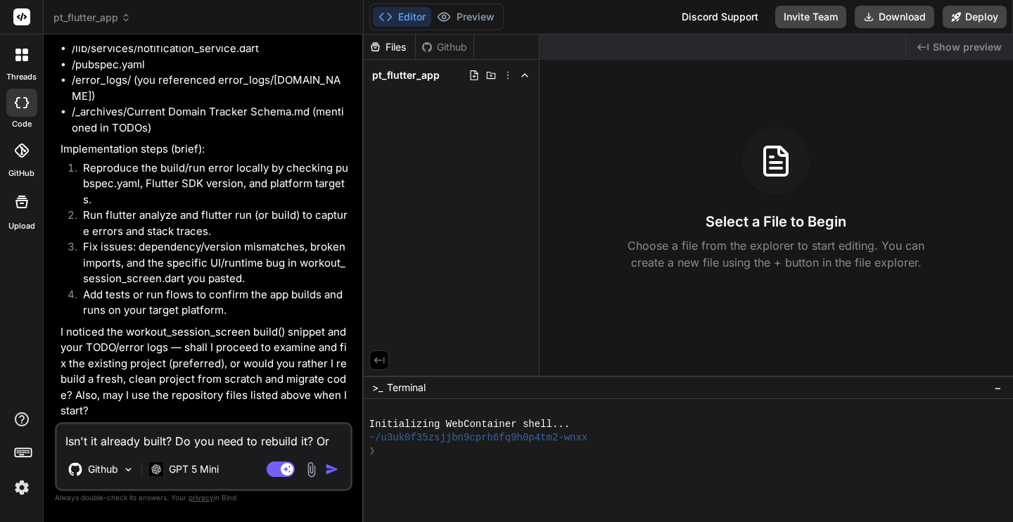
scroll to position [1989, 0]
click at [183, 473] on p "GPT 5 Mini" at bounding box center [194, 469] width 50 height 14
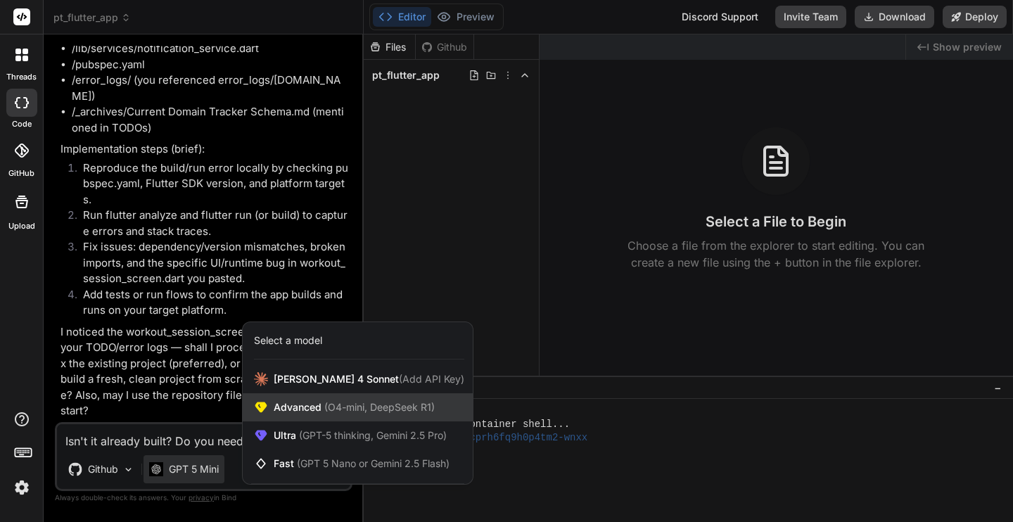
click at [278, 412] on span "Advanced (O4-mini, DeepSeek R1)" at bounding box center [354, 407] width 161 height 14
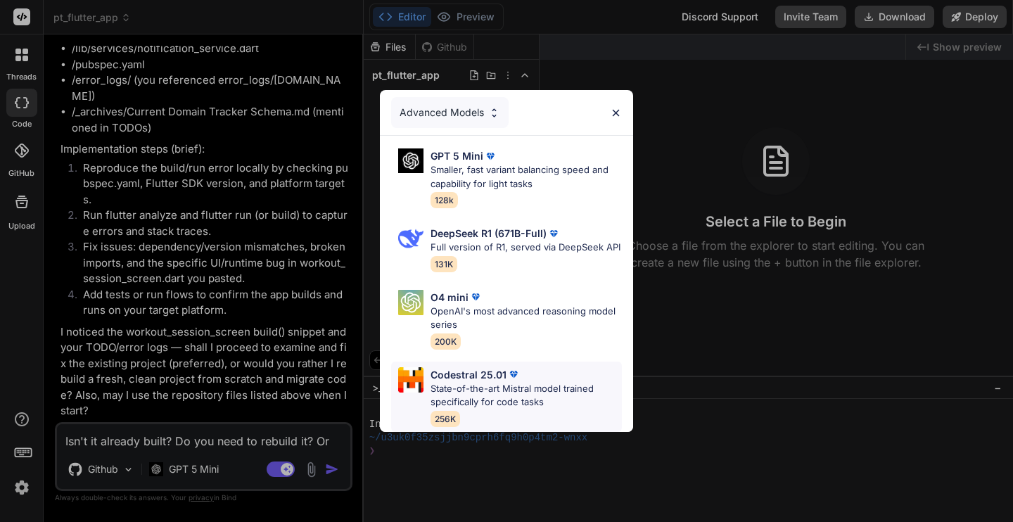
click at [566, 405] on p "State-of-the-art Mistral model trained specifically for code tasks" at bounding box center [526, 395] width 191 height 27
type textarea "x"
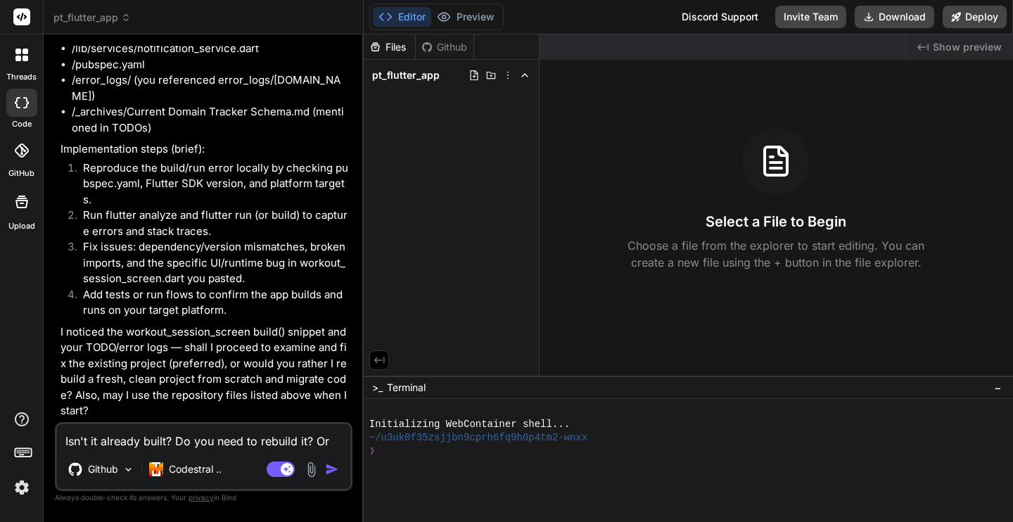
click at [247, 432] on textarea "Isn't it already built? Do you need to rebuild it? Or just fix it?" at bounding box center [203, 436] width 293 height 25
type textarea "W"
type textarea "x"
type textarea "Wh"
type textarea "x"
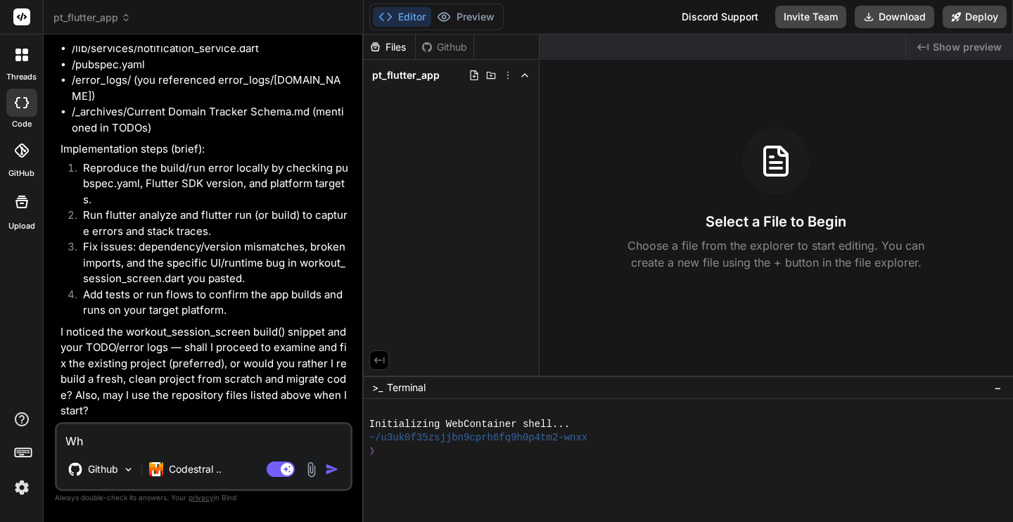
type textarea "Whi"
type textarea "x"
type textarea "Whic"
type textarea "x"
type textarea "Which"
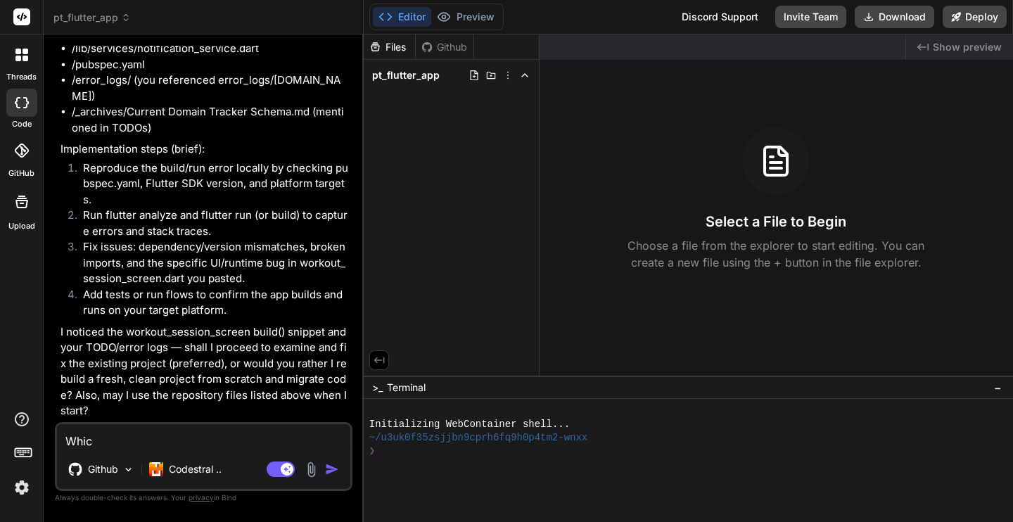
type textarea "x"
type textarea "Which"
type textarea "x"
type textarea "Which e"
type textarea "x"
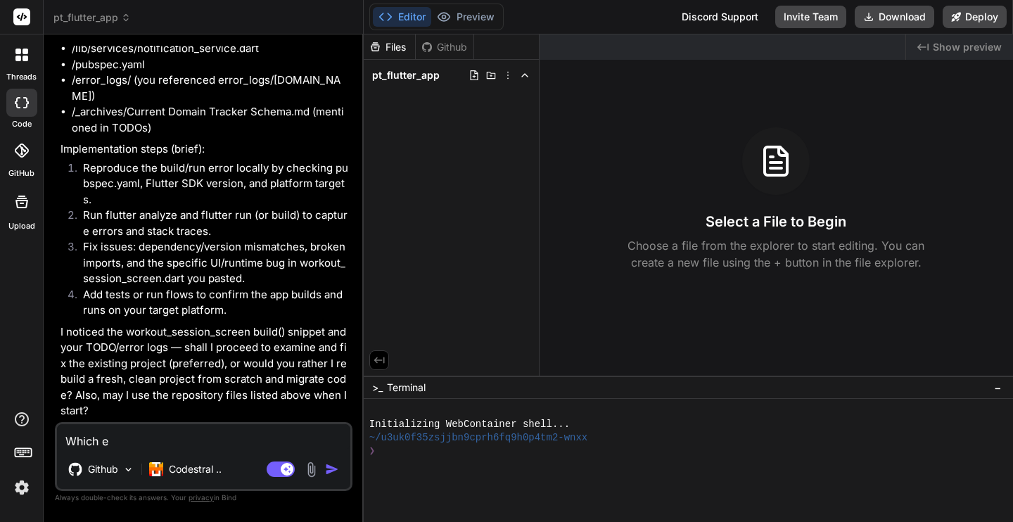
type textarea "Which ev"
type textarea "x"
type textarea "Which eve"
type textarea "x"
type textarea "Which ever"
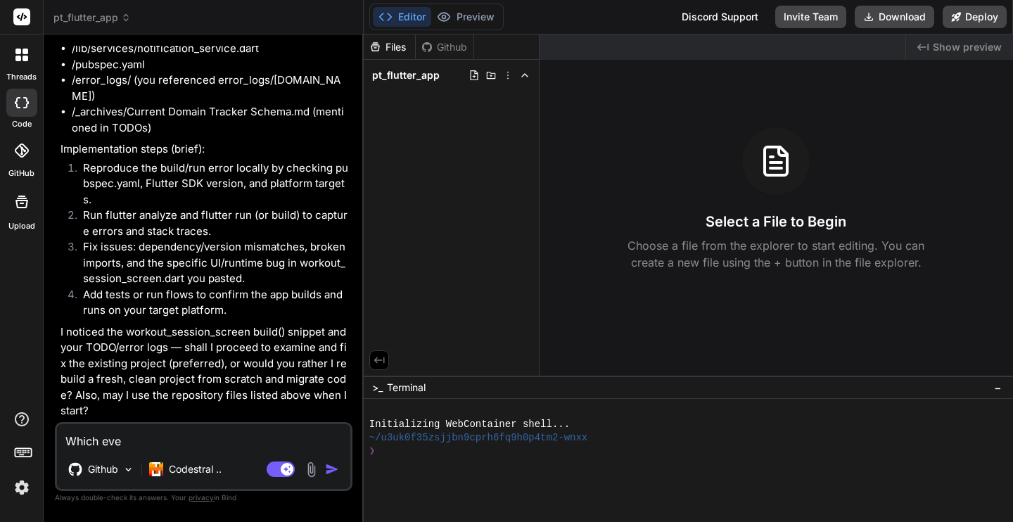
type textarea "x"
type textarea "Which ever"
type textarea "x"
type textarea "Which ever y"
type textarea "x"
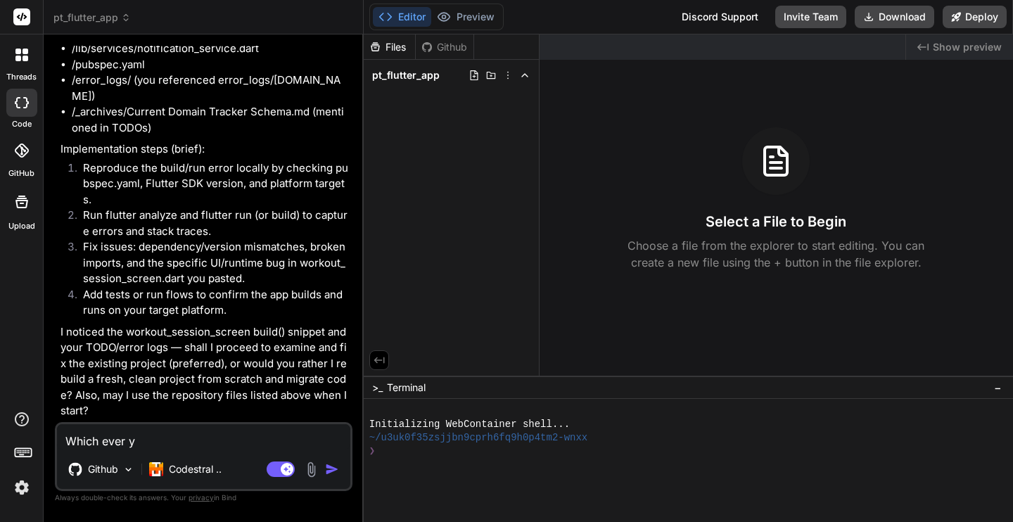
type textarea "Which ever yo"
type textarea "x"
type textarea "Which ever you"
type textarea "x"
type textarea "Which ever you"
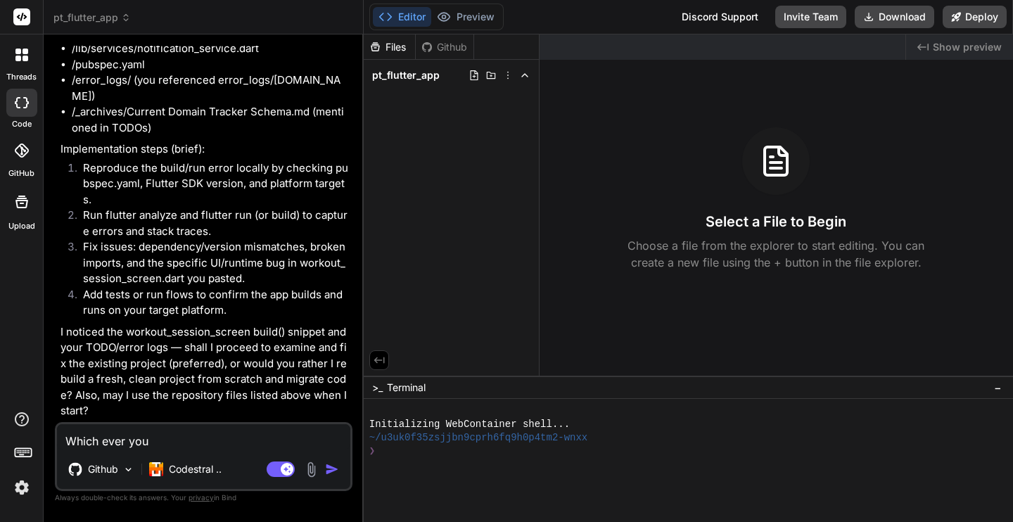
type textarea "x"
type textarea "Which ever you t"
type textarea "x"
type textarea "Which ever you th"
type textarea "x"
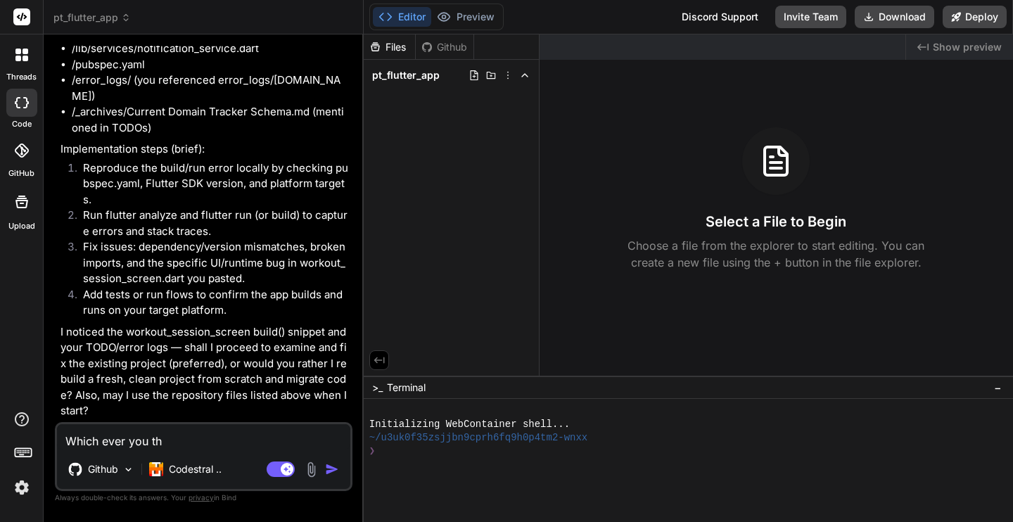
type textarea "Which ever you thi"
type textarea "x"
type textarea "Which ever you thin"
type textarea "x"
type textarea "Which ever you think"
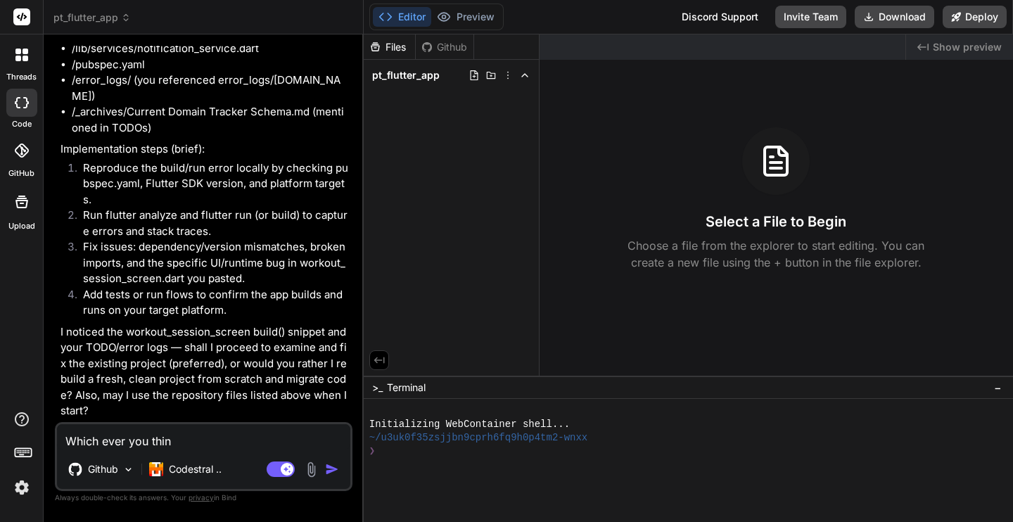
type textarea "x"
type textarea "Which ever you think"
paste textarea "efficient"
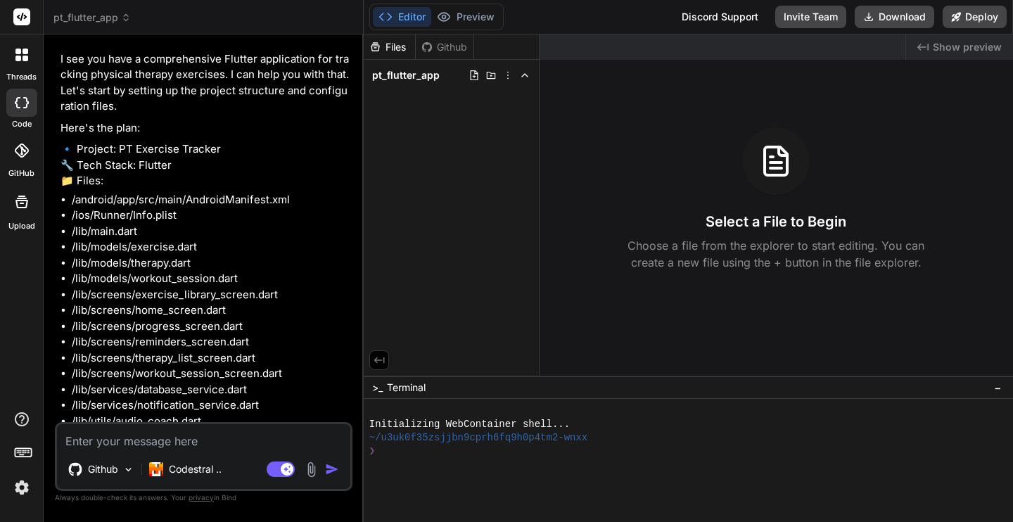
scroll to position [2585, 0]
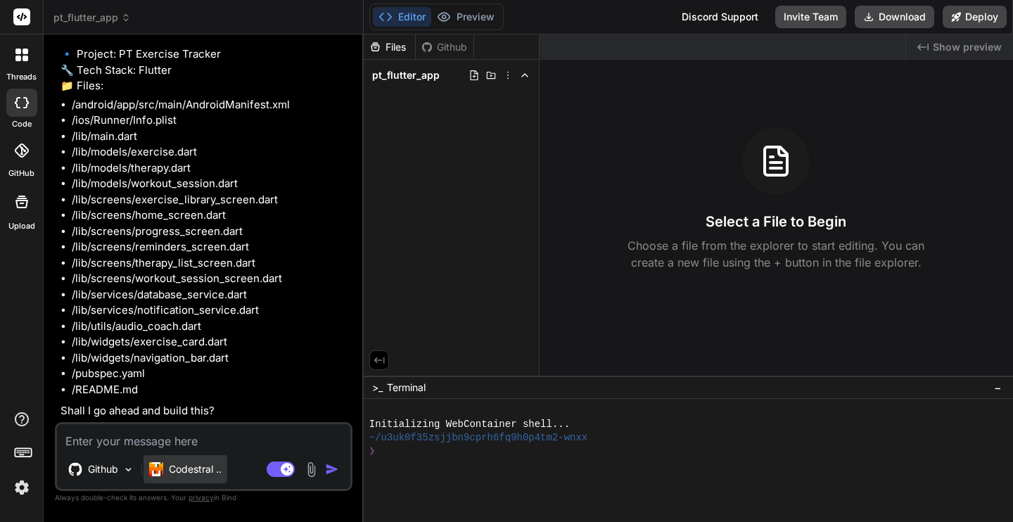
click at [209, 475] on p "Codestral .." at bounding box center [195, 469] width 53 height 14
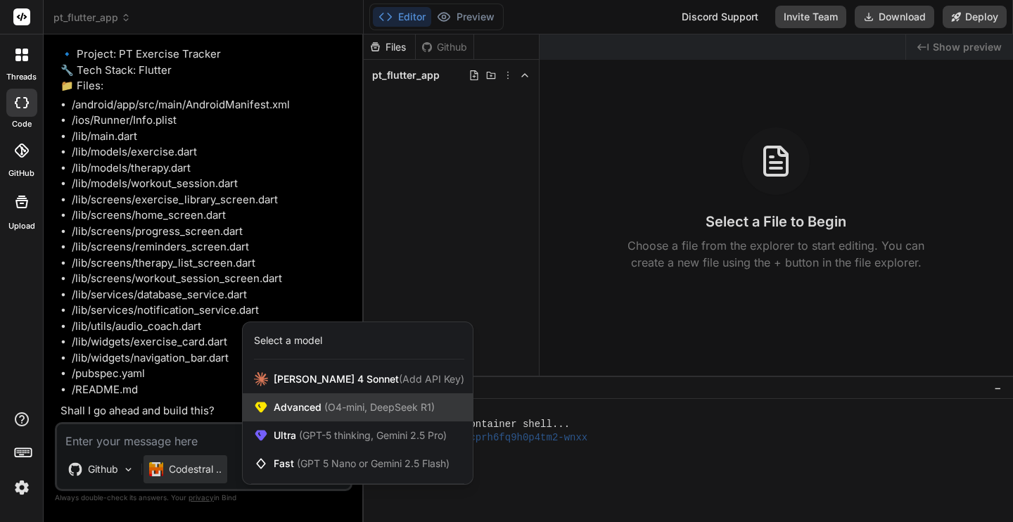
click at [298, 403] on span "Advanced (O4-mini, DeepSeek R1)" at bounding box center [354, 407] width 161 height 14
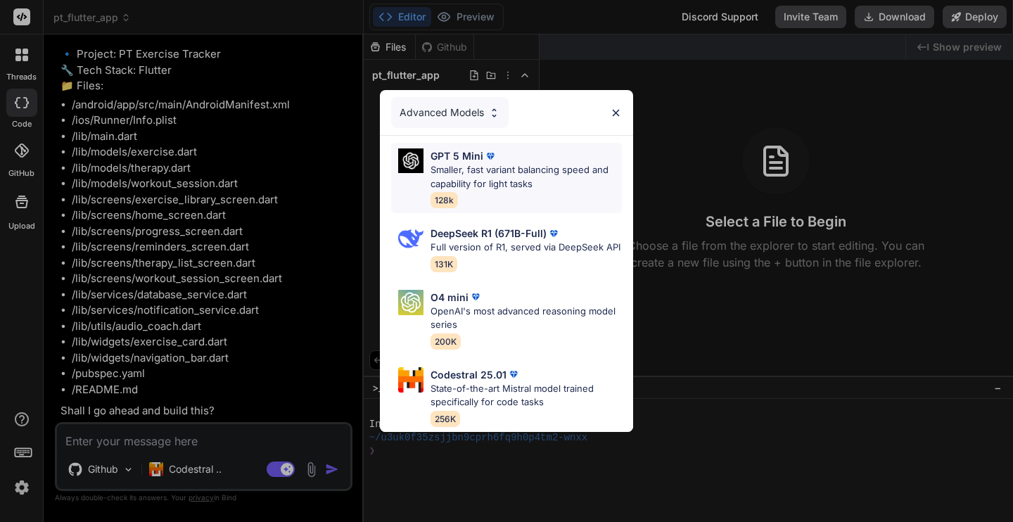
click at [440, 148] on p "GPT 5 Mini" at bounding box center [457, 155] width 53 height 15
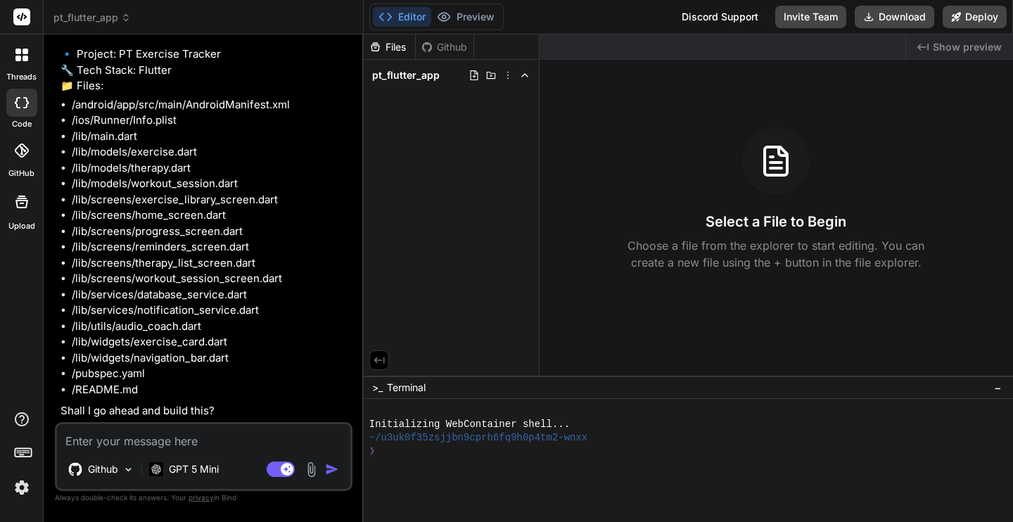
click at [236, 442] on textarea at bounding box center [203, 436] width 293 height 25
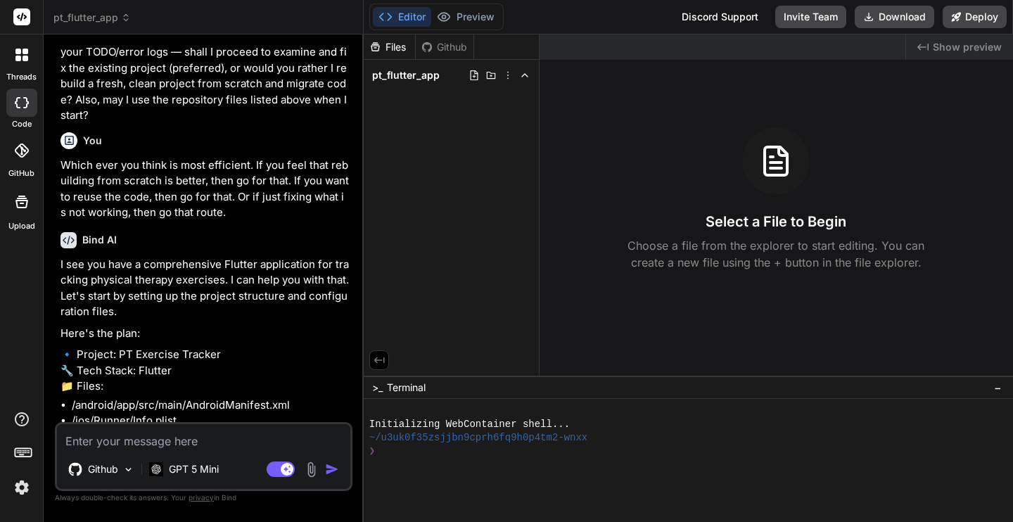
scroll to position [2264, 0]
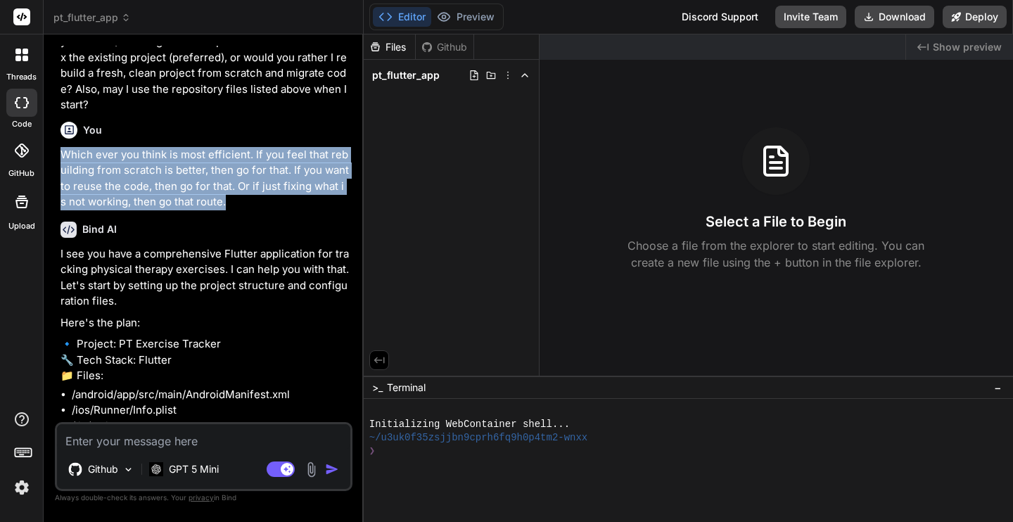
drag, startPoint x: 237, startPoint y: 236, endPoint x: 61, endPoint y: 191, distance: 181.6
click at [61, 191] on p "Which ever you think is most efficient. If you feel that rebuilding from scratc…" at bounding box center [205, 178] width 289 height 63
copy p "Which ever you think is most efficient. If you feel that rebuilding from scratc…"
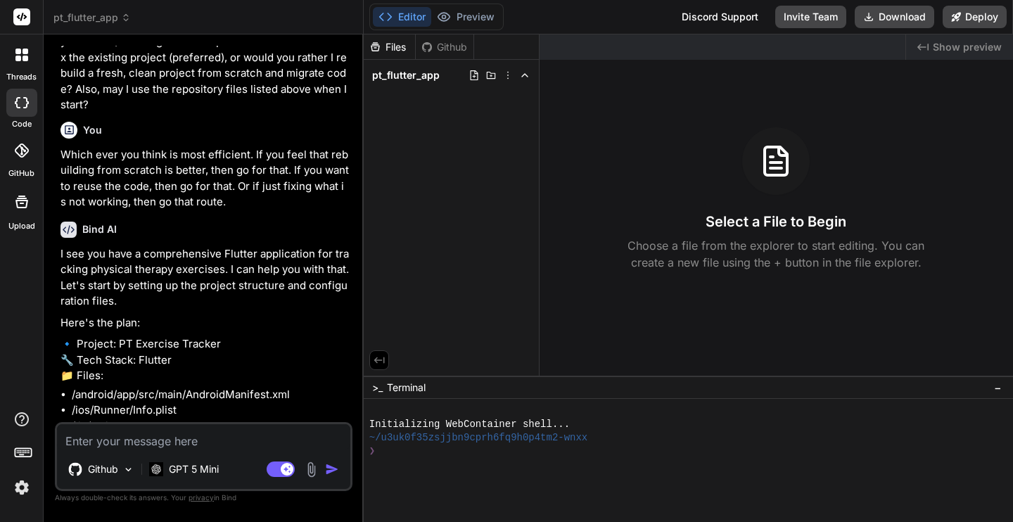
click at [121, 446] on textarea at bounding box center [203, 436] width 293 height 25
paste textarea "Which ever you think is most efficient. If you feel that rebuilding from scratc…"
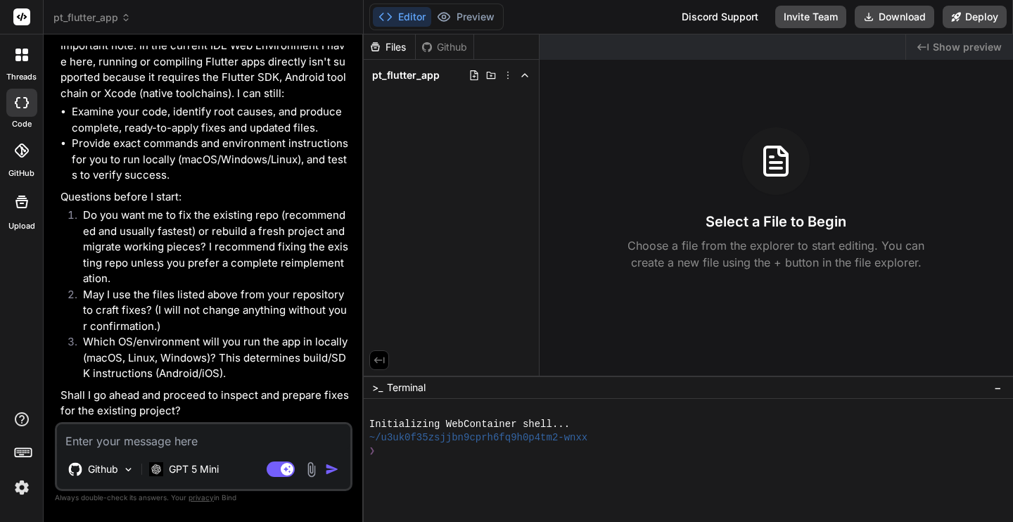
scroll to position [3559, 0]
click at [164, 439] on textarea at bounding box center [203, 436] width 293 height 25
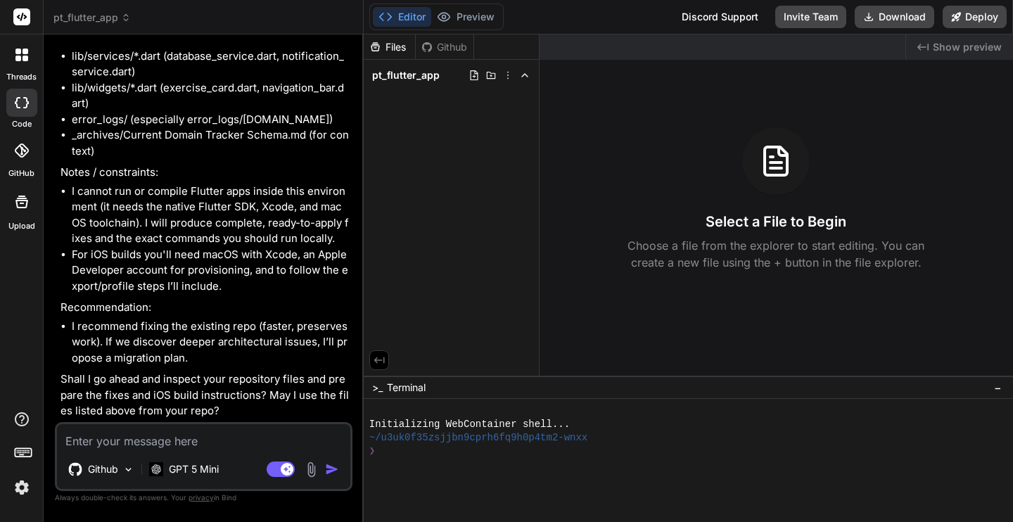
scroll to position [4486, 0]
click at [218, 469] on p "GPT 5 Mini" at bounding box center [194, 469] width 50 height 14
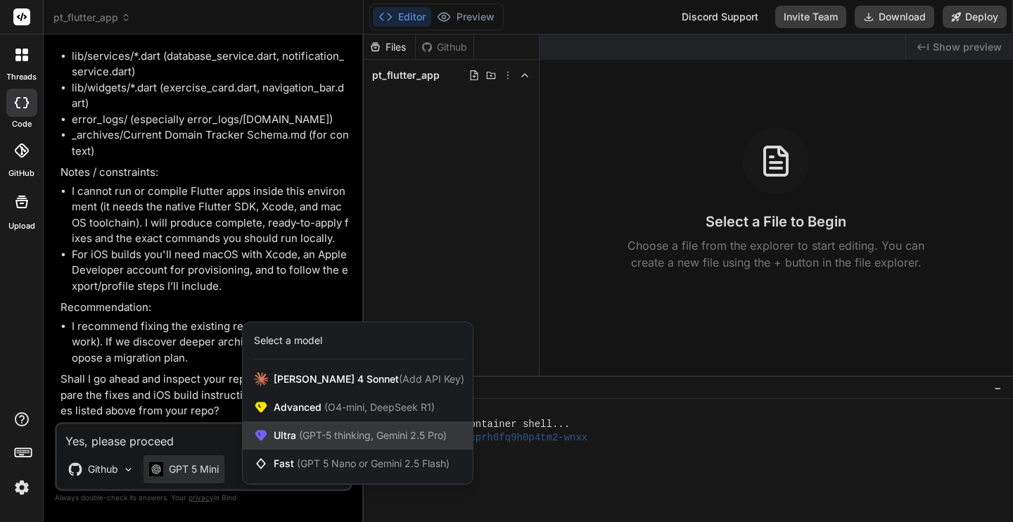
click at [307, 433] on span "(GPT-5 thinking, Gemini 2.5 Pro)" at bounding box center [371, 435] width 151 height 12
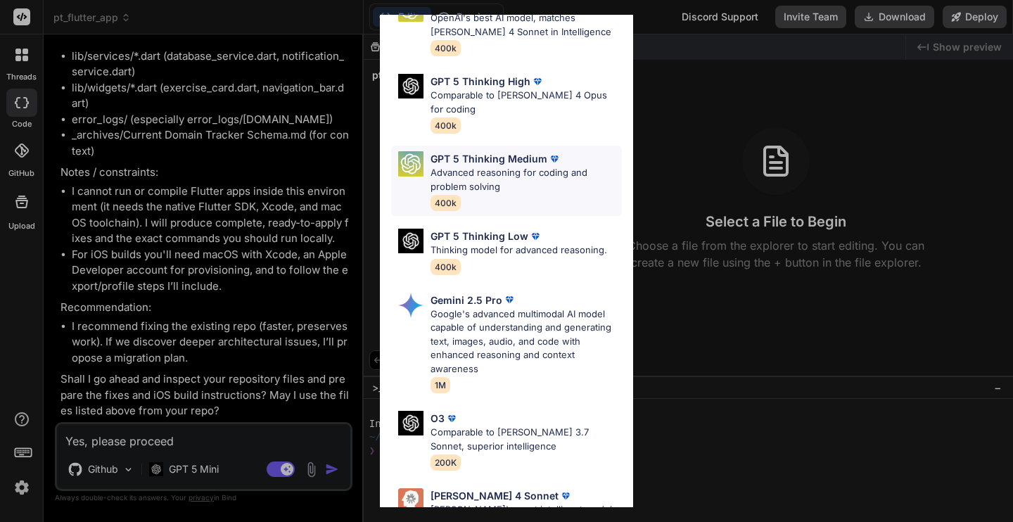
scroll to position [75, 0]
click at [572, 110] on div "GPT 5 Thinking High Comparable to [PERSON_NAME] 4 Opus for coding 400k" at bounding box center [526, 104] width 191 height 59
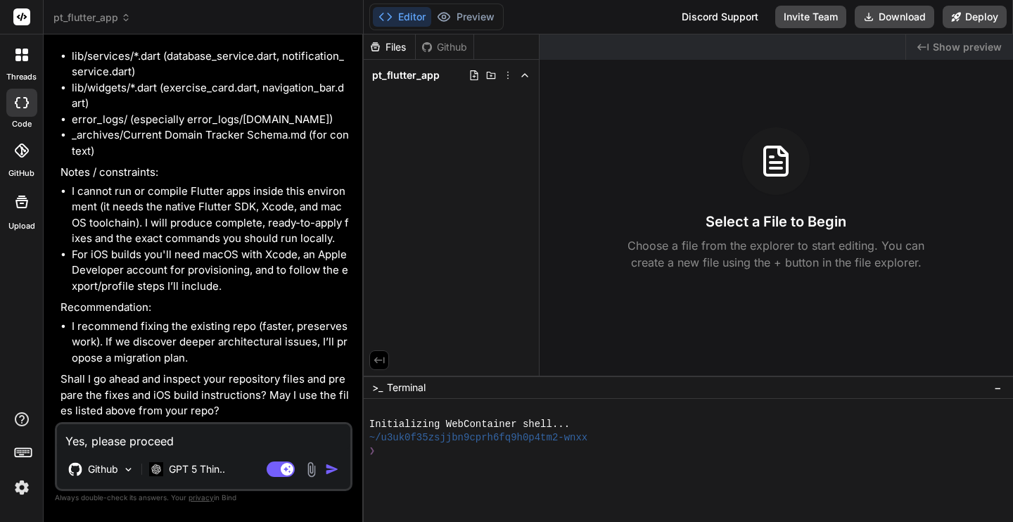
click at [277, 439] on textarea "Yes, please proceed" at bounding box center [203, 436] width 293 height 25
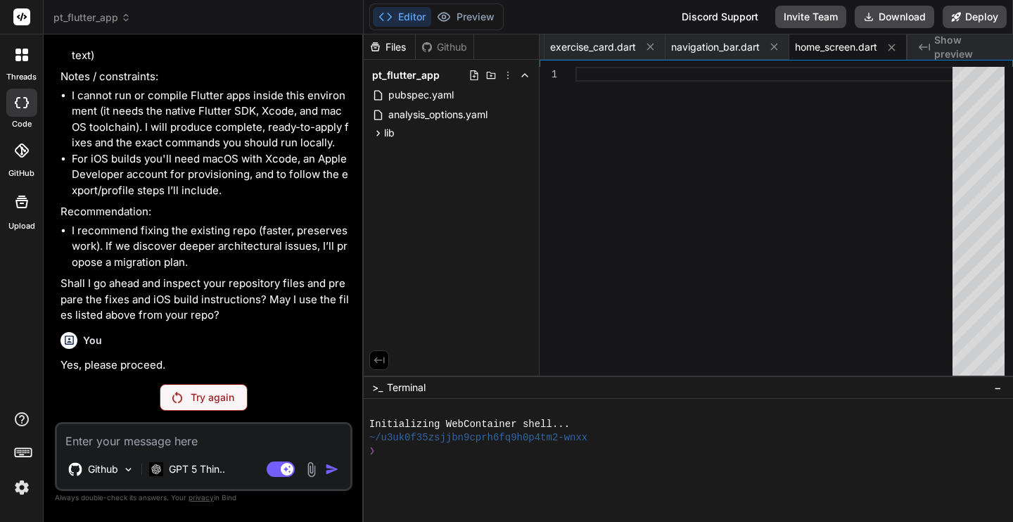
scroll to position [4582, 0]
click at [173, 398] on img at bounding box center [177, 397] width 10 height 11
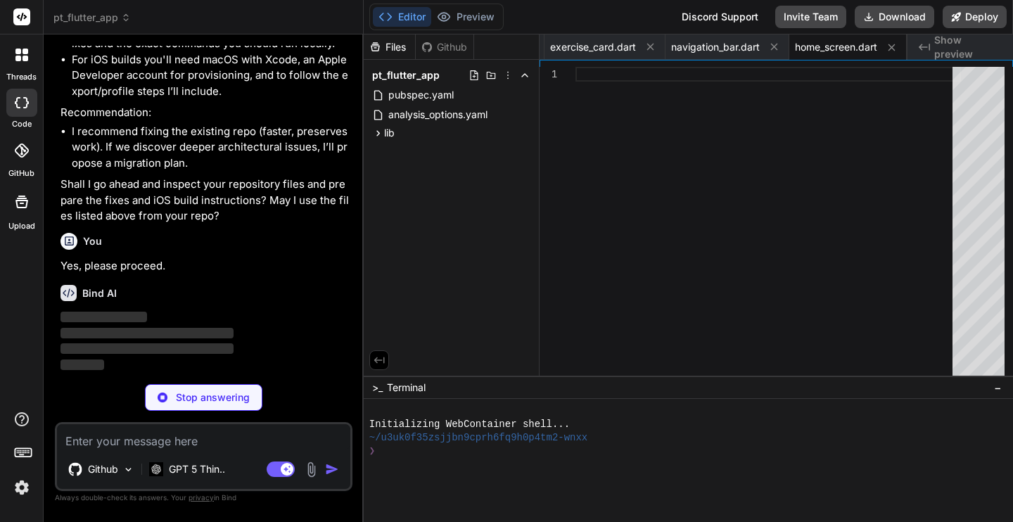
scroll to position [4681, 0]
click at [379, 134] on icon at bounding box center [378, 133] width 4 height 6
click at [389, 241] on icon at bounding box center [390, 239] width 12 height 12
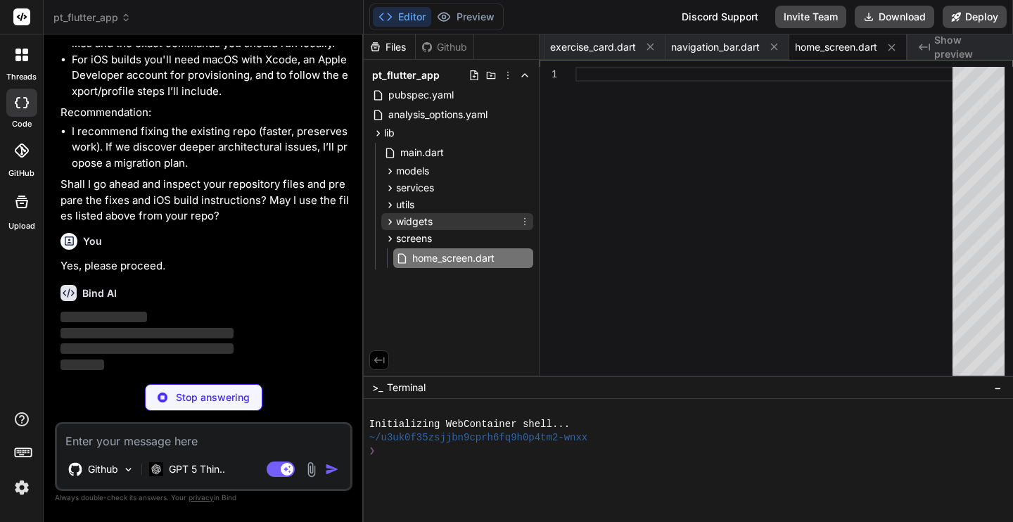
click at [391, 221] on icon at bounding box center [390, 222] width 12 height 12
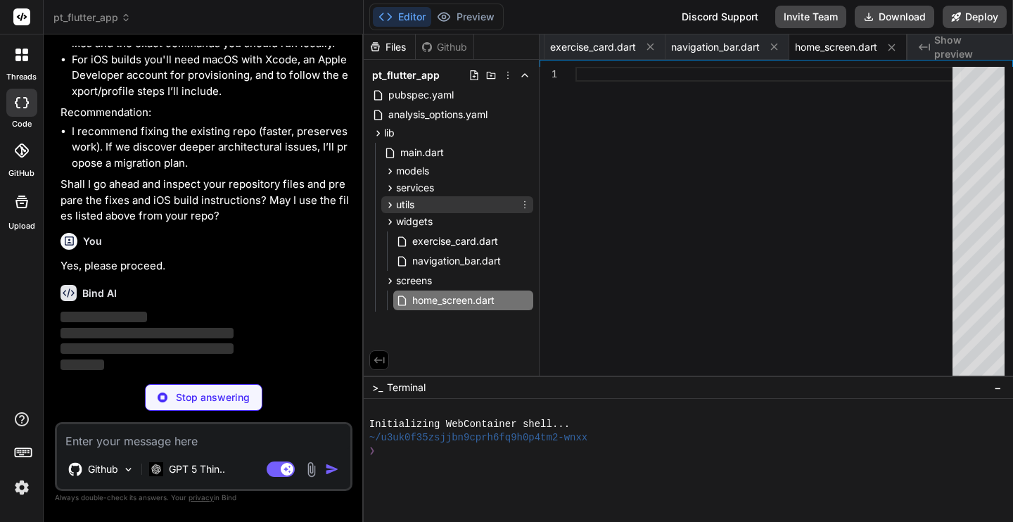
click at [391, 208] on icon at bounding box center [390, 205] width 12 height 12
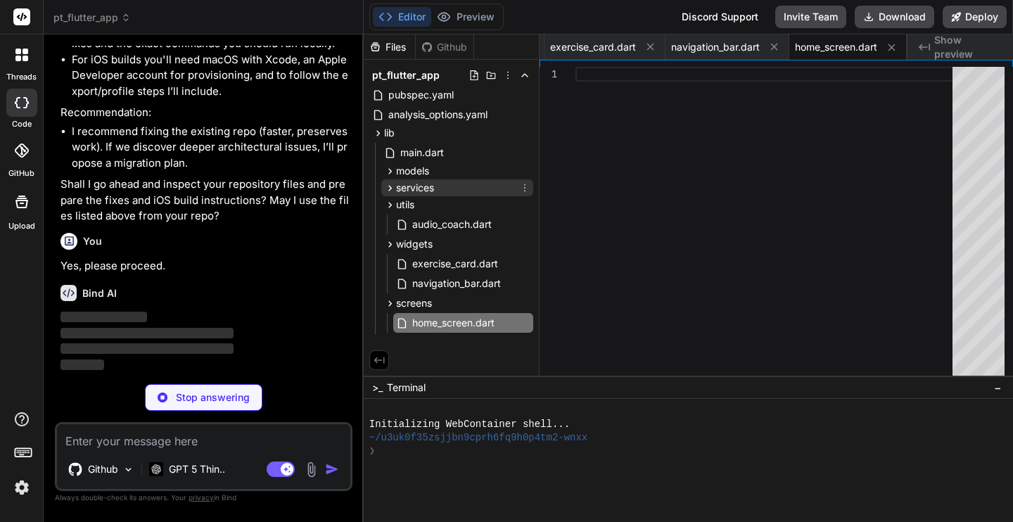
click at [390, 189] on icon at bounding box center [390, 188] width 12 height 12
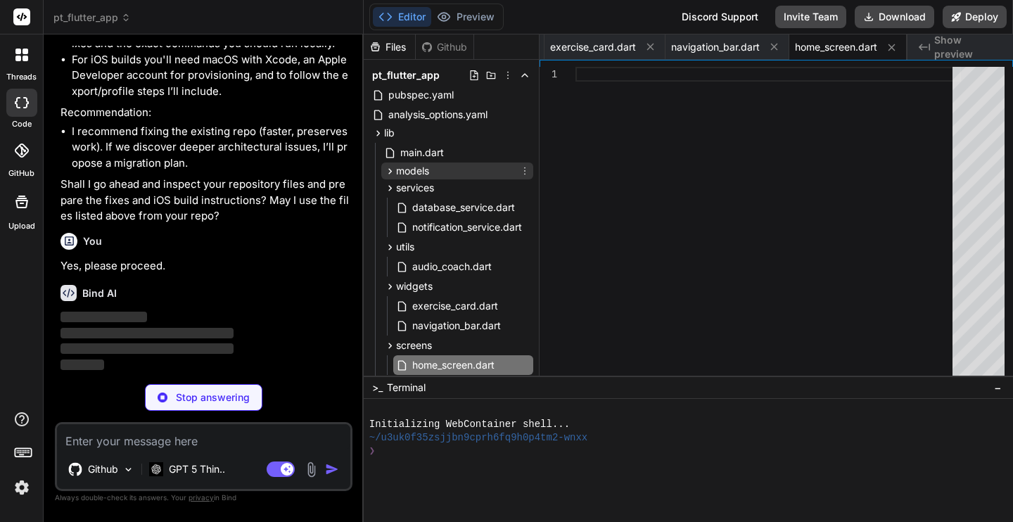
click at [388, 167] on icon at bounding box center [390, 171] width 12 height 12
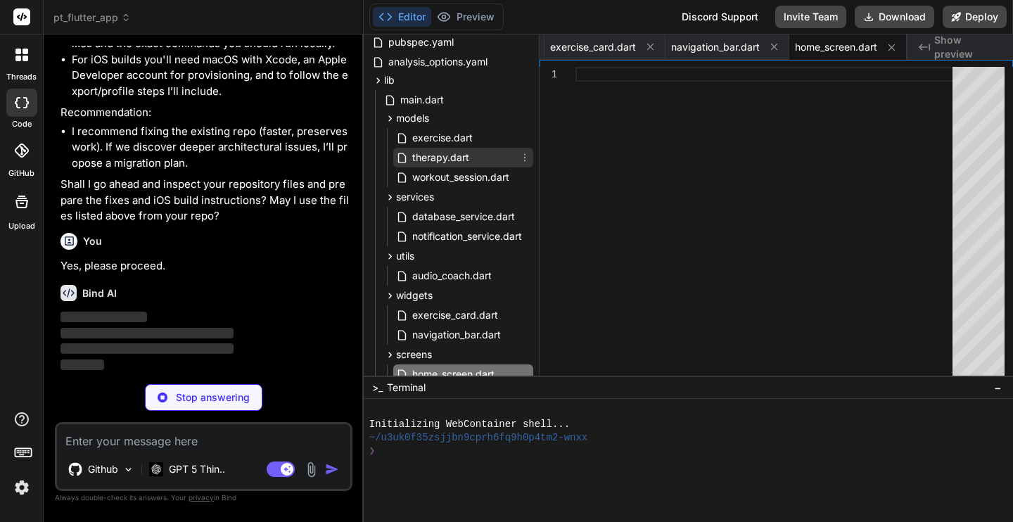
scroll to position [95, 0]
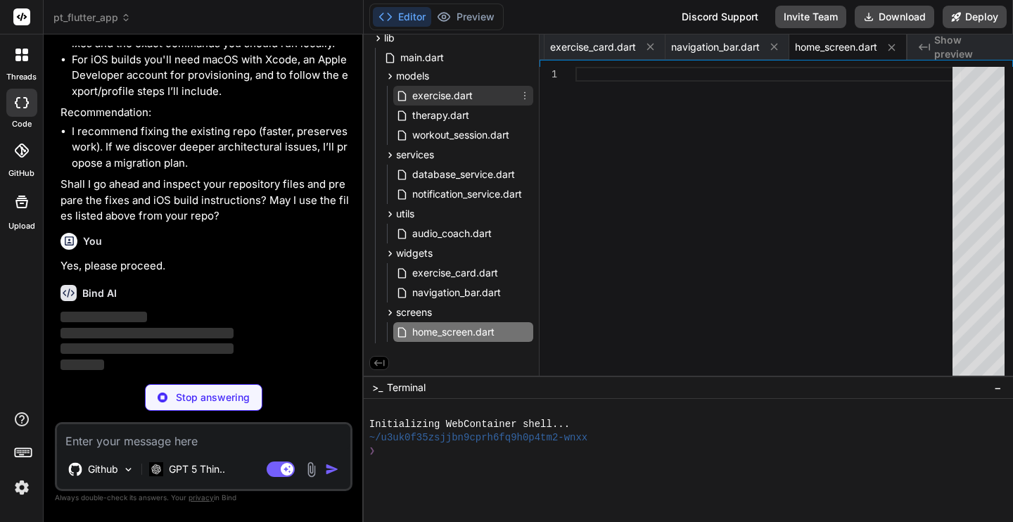
click at [443, 96] on span "exercise.dart" at bounding box center [442, 95] width 63 height 17
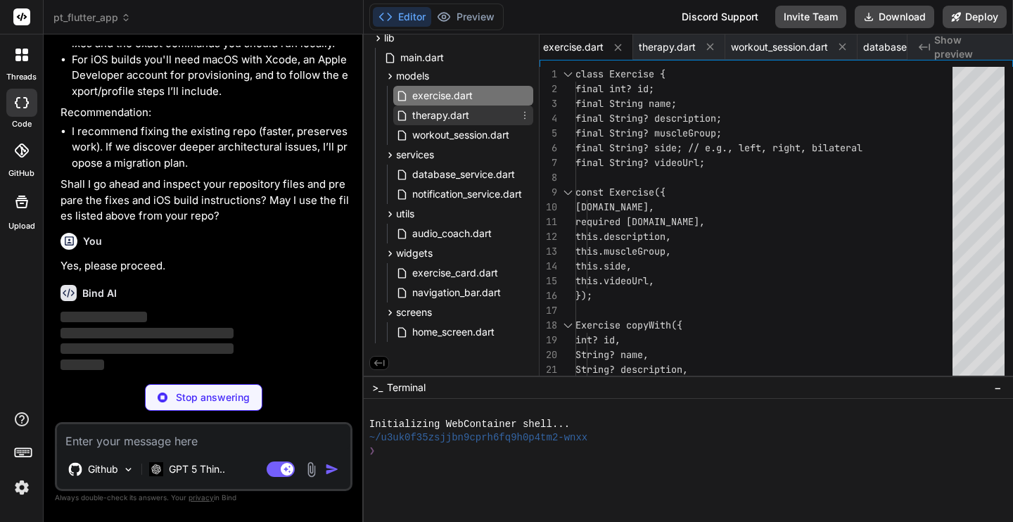
click at [432, 120] on span "therapy.dart" at bounding box center [441, 115] width 60 height 17
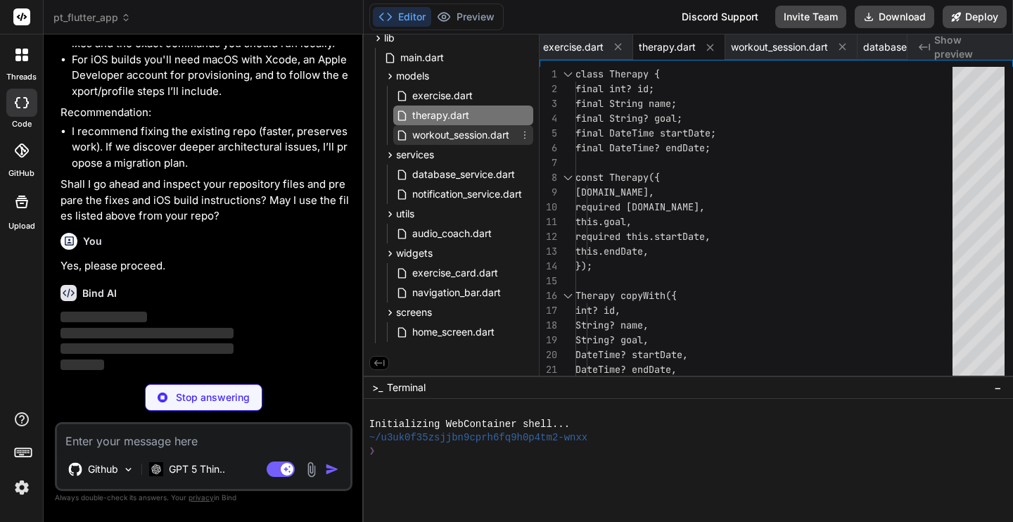
click at [433, 137] on span "workout_session.dart" at bounding box center [461, 135] width 100 height 17
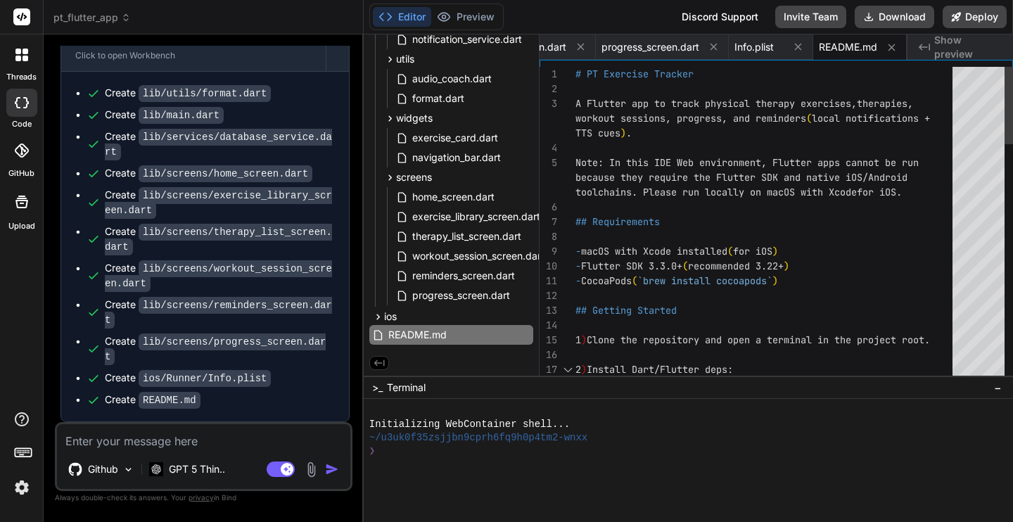
scroll to position [133, 0]
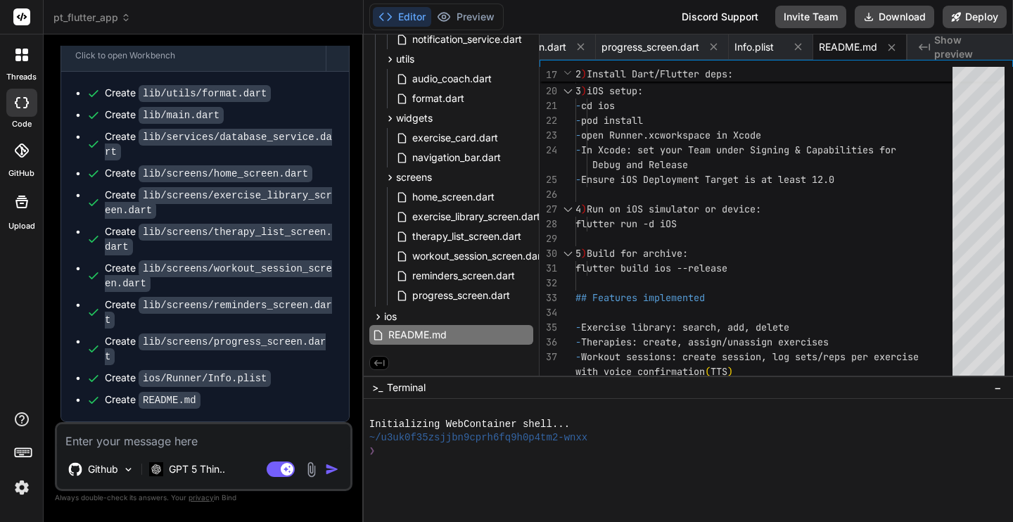
scroll to position [4961, 0]
click at [895, 18] on button "Download" at bounding box center [895, 17] width 80 height 23
click at [201, 435] on textarea at bounding box center [203, 436] width 293 height 25
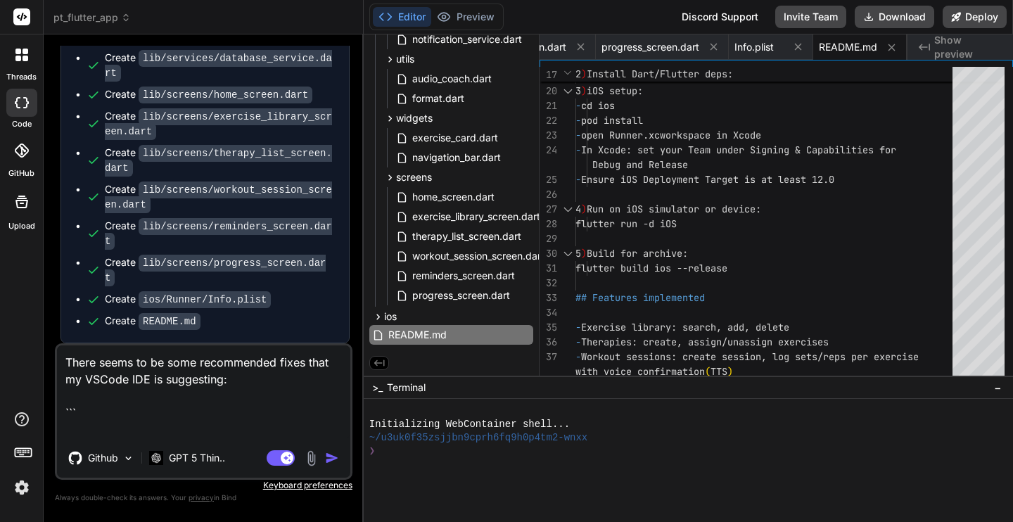
paste textarea "dart fix --dry-run 13:06:40 Computing fixes in pt_flutter_app (dry run)... 3.5s…"
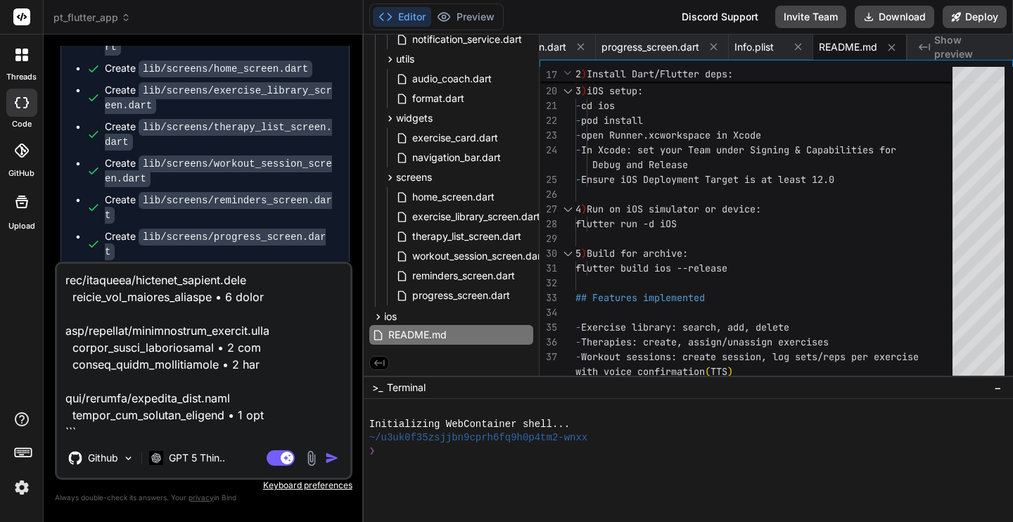
scroll to position [575, 0]
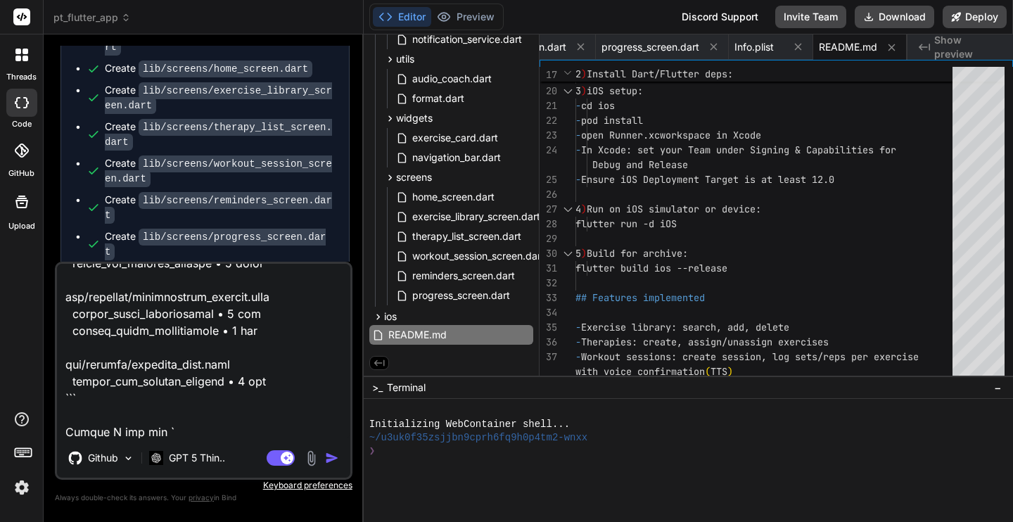
click at [279, 379] on textarea at bounding box center [203, 351] width 293 height 175
paste textarea "To fix an individual diagnostic, run one of: dart fix --apply --code=always_use…"
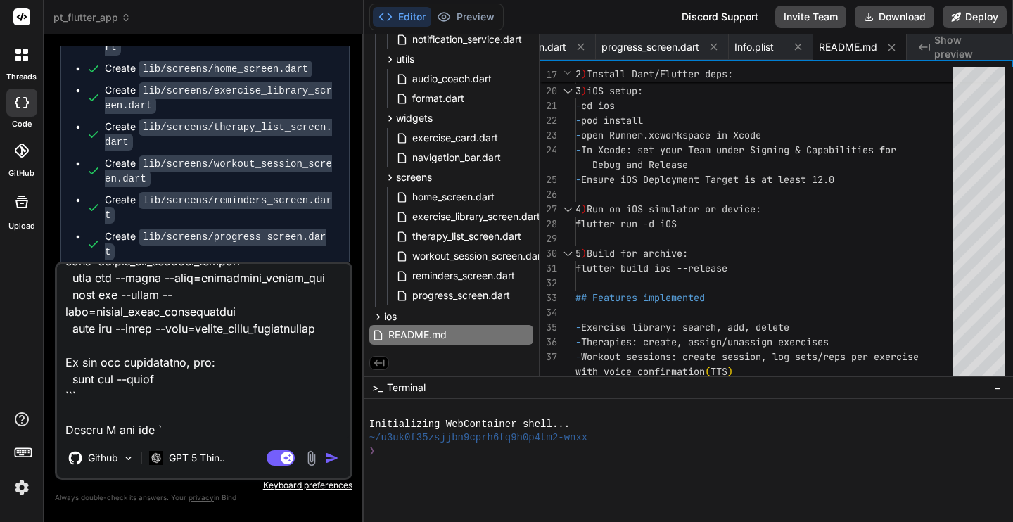
scroll to position [797, 0]
click at [169, 429] on textarea at bounding box center [203, 351] width 293 height 175
paste textarea "dart fix --apply"
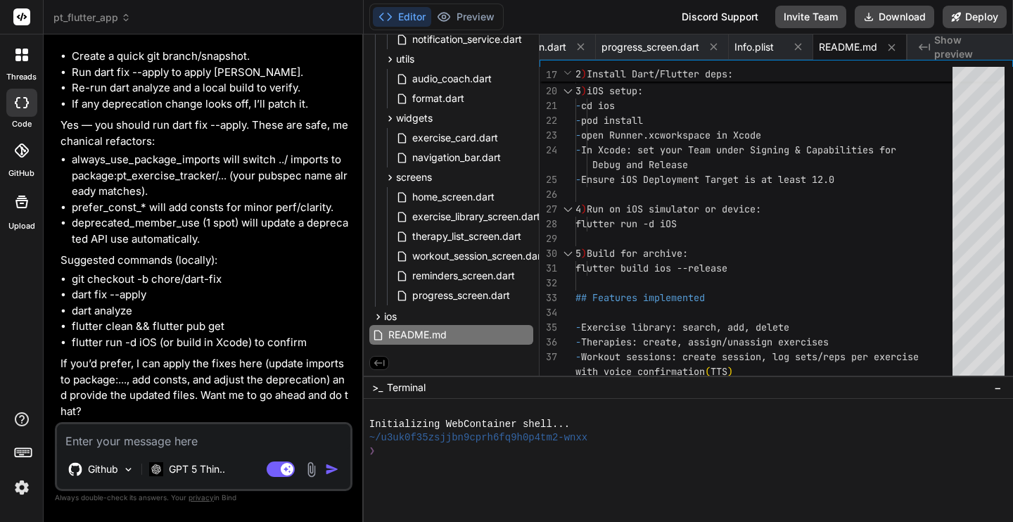
scroll to position [5776, 0]
drag, startPoint x: 73, startPoint y: 287, endPoint x: 231, endPoint y: 289, distance: 157.6
click at [231, 288] on li "git checkout -b chore/dart-fix" at bounding box center [211, 280] width 278 height 16
copy li "git checkout -b chore/dart-fix"
drag, startPoint x: 72, startPoint y: 305, endPoint x: 149, endPoint y: 305, distance: 76.7
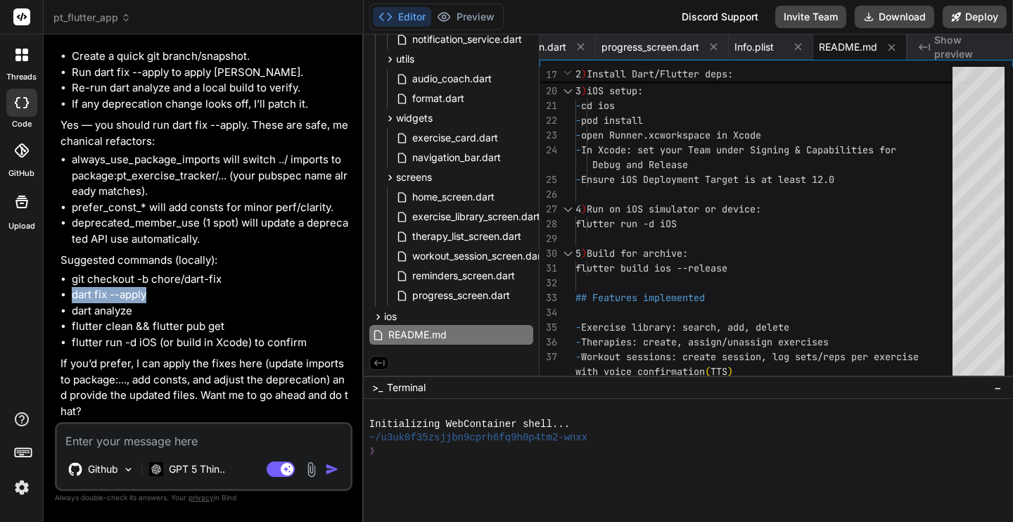
click at [149, 303] on li "dart fix --apply" at bounding box center [211, 295] width 278 height 16
copy li "dart fix --apply"
drag, startPoint x: 72, startPoint y: 319, endPoint x: 139, endPoint y: 320, distance: 66.9
click at [139, 319] on li "dart analyze" at bounding box center [211, 311] width 278 height 16
copy li "dart analyze"
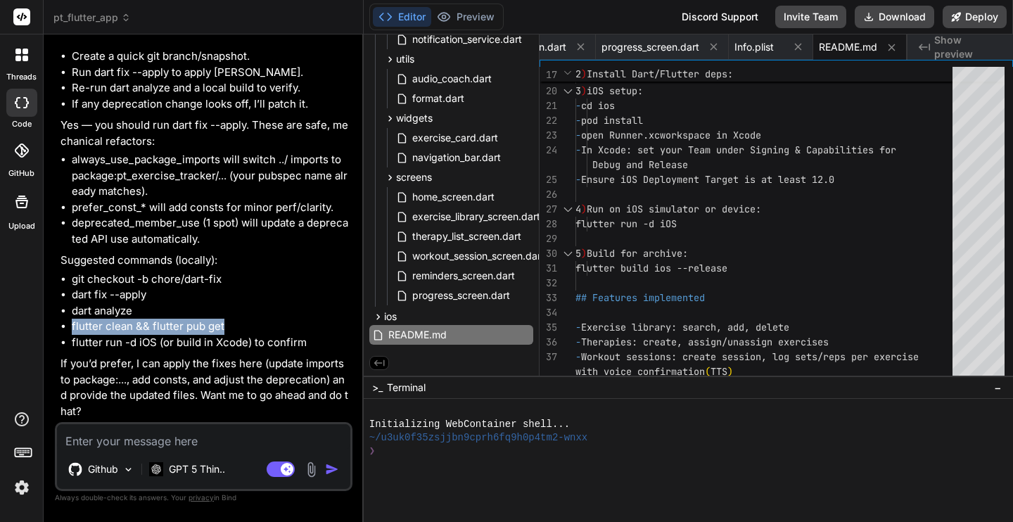
drag, startPoint x: 71, startPoint y: 332, endPoint x: 232, endPoint y: 333, distance: 160.4
click at [232, 333] on ul "git checkout -b chore/dart-fix dart fix --apply dart analyze flutter clean && f…" at bounding box center [205, 312] width 289 height 80
copy li "flutter clean && flutter pub get"
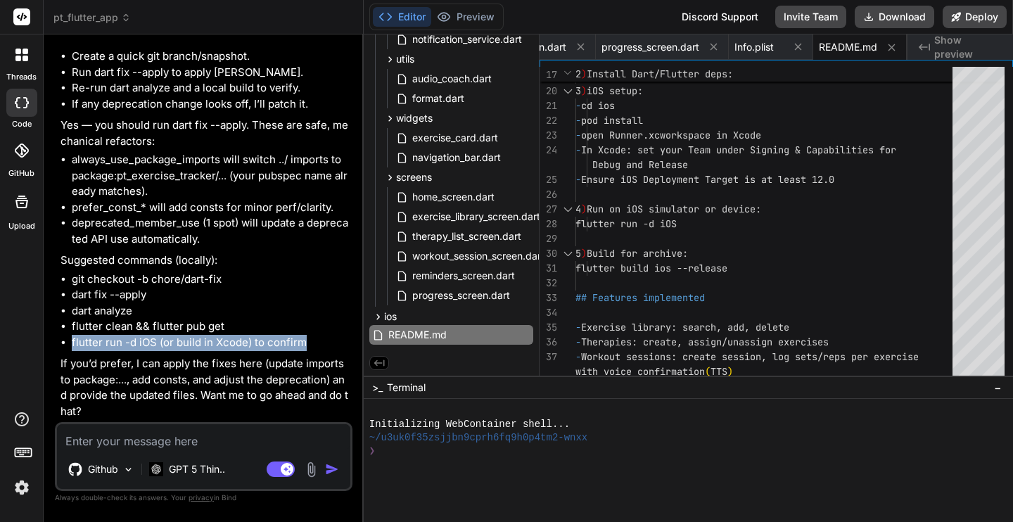
drag, startPoint x: 71, startPoint y: 352, endPoint x: 310, endPoint y: 353, distance: 239.2
click at [310, 351] on li "flutter run -d iOS (or build in Xcode) to confirm" at bounding box center [211, 343] width 278 height 16
copy li "flutter run -d iOS (or build in Xcode) to confirm"
click at [153, 351] on li "flutter run -d iOS (or build in Xcode) to confirm" at bounding box center [211, 343] width 278 height 16
click at [150, 348] on li "flutter run -d iOS (or build in Xcode) to confirm" at bounding box center [211, 343] width 278 height 16
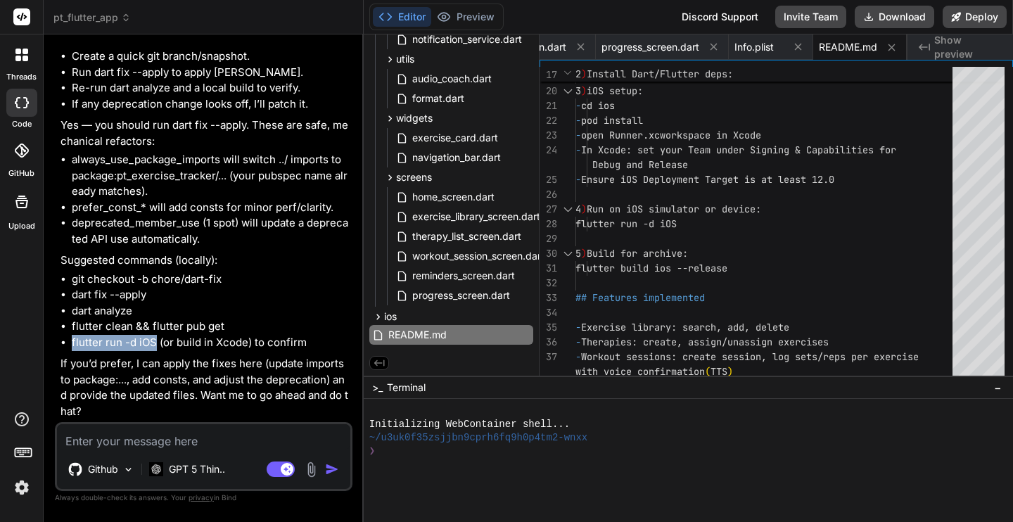
drag, startPoint x: 70, startPoint y: 349, endPoint x: 156, endPoint y: 350, distance: 85.8
click at [156, 350] on ul "git checkout -b chore/dart-fix dart fix --apply dart analyze flutter clean && f…" at bounding box center [205, 312] width 289 height 80
copy li "flutter run -d iOS"
click at [308, 436] on textarea at bounding box center [203, 436] width 293 height 25
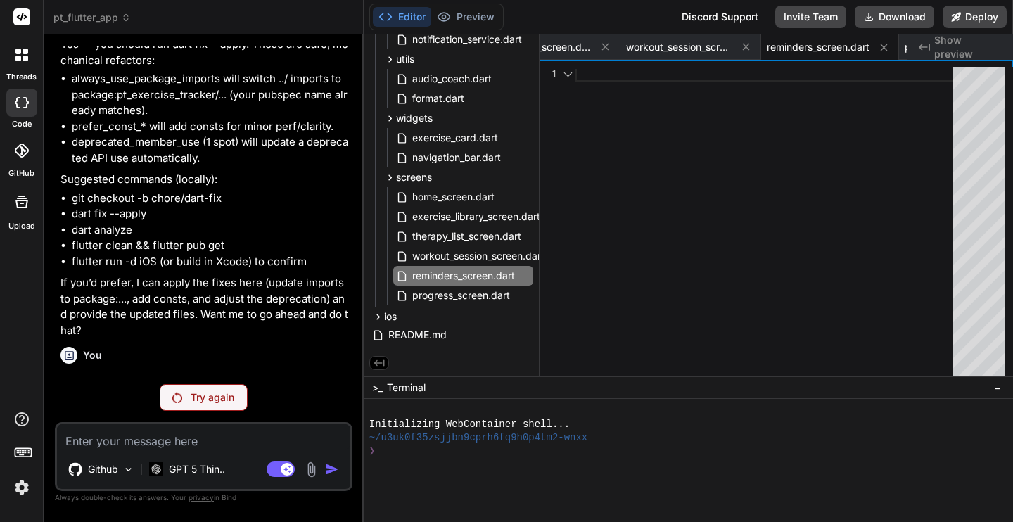
scroll to position [5732, 0]
